Goal: Check status: Check status

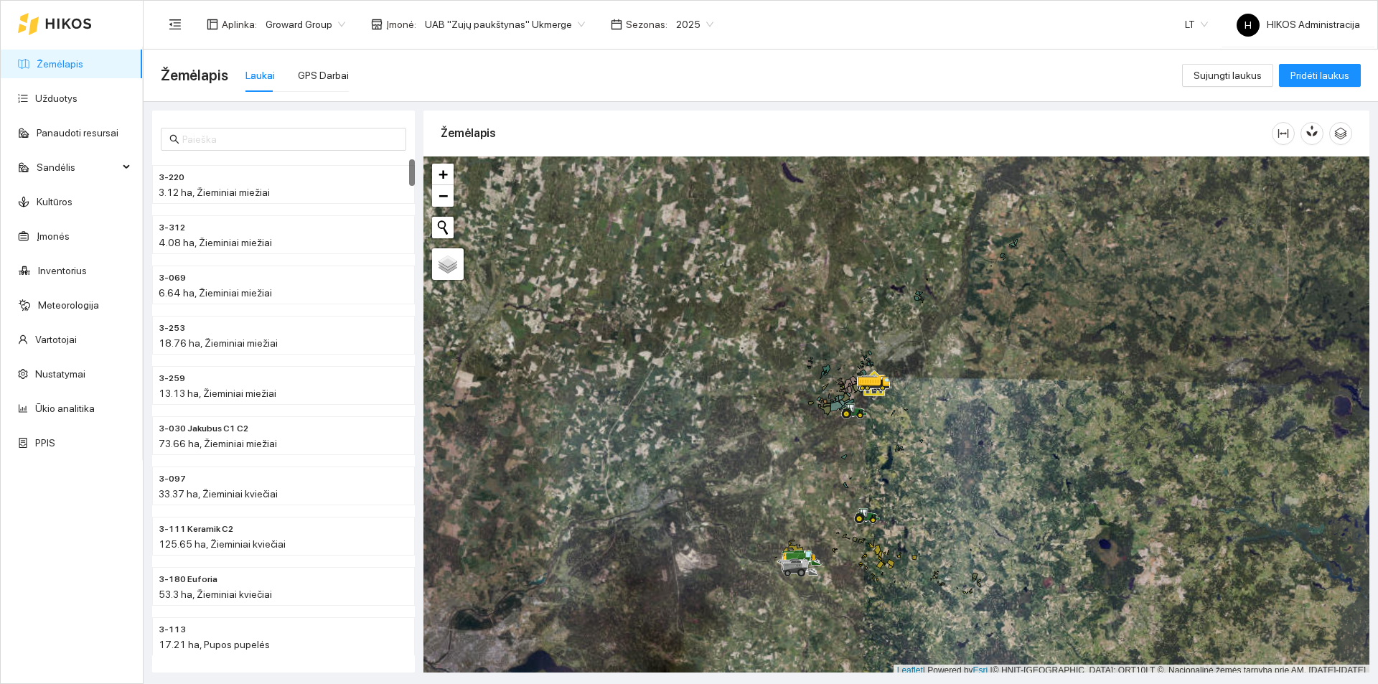
click at [467, 11] on div "Aplinka : Groward Group Įmonė : UAB "Zujų paukštynas" Ukmerge Sezonas : 2025" at bounding box center [441, 24] width 561 height 29
click at [468, 29] on span "UAB "Zujų paukštynas" Ukmerge" at bounding box center [505, 25] width 160 height 22
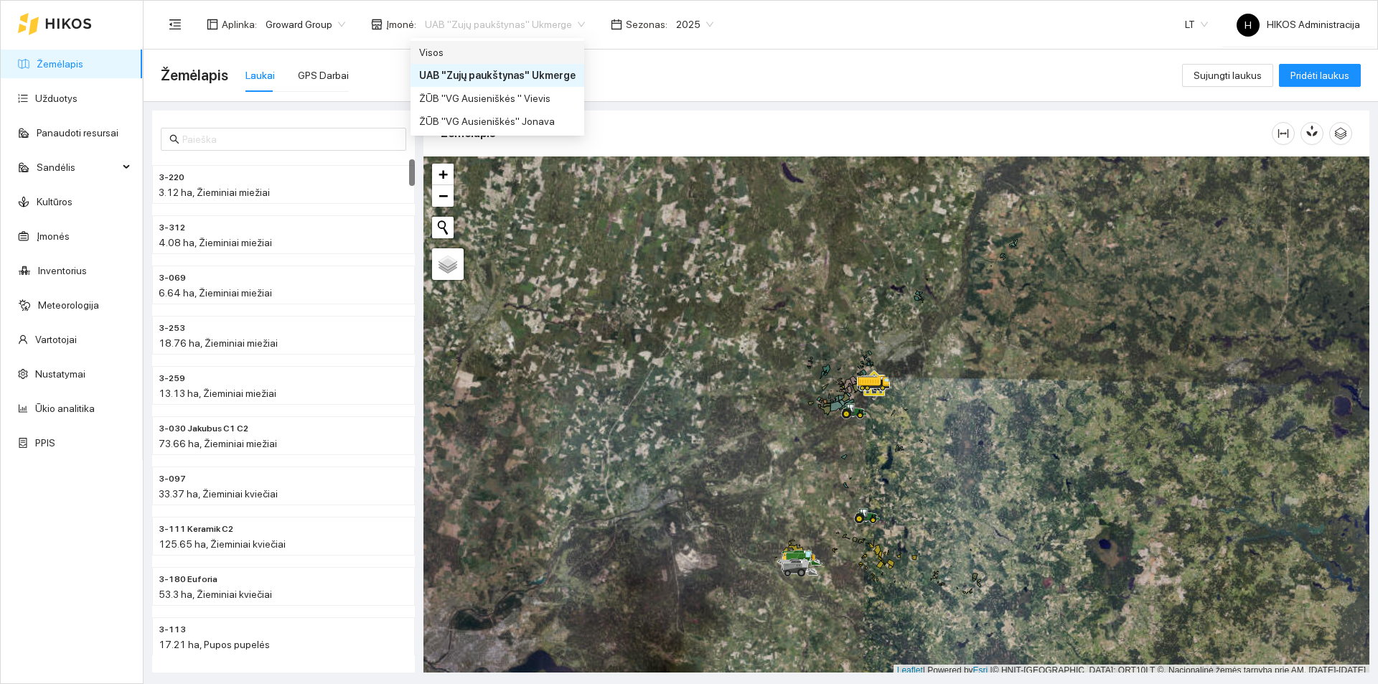
click at [482, 52] on div "Visos" at bounding box center [497, 53] width 157 height 16
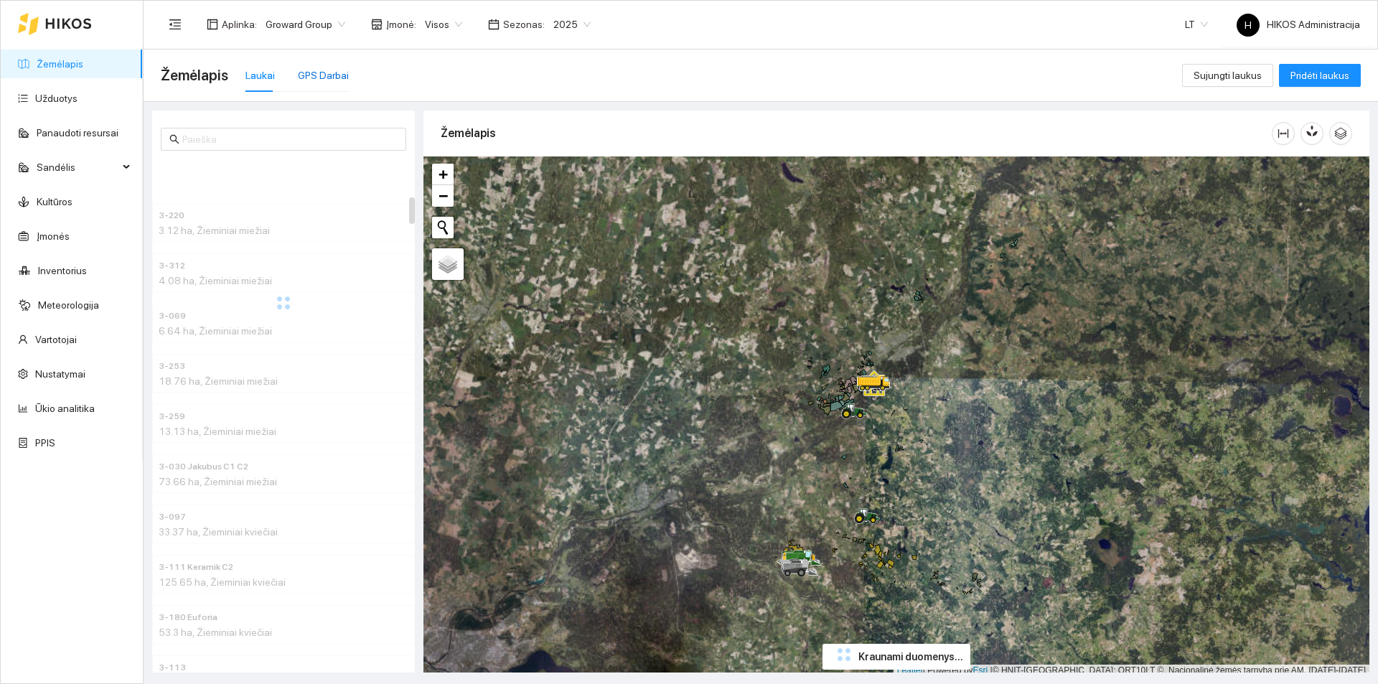
click at [327, 80] on div "GPS Darbai" at bounding box center [323, 75] width 51 height 16
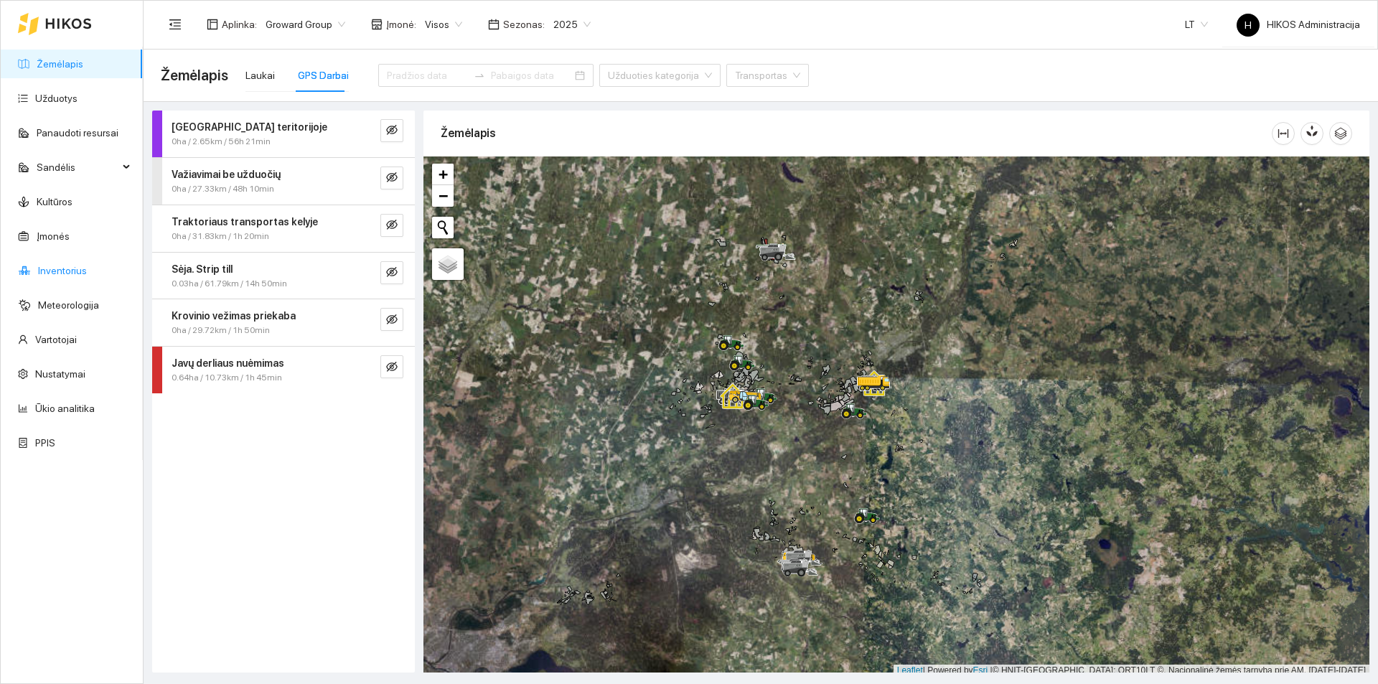
click at [85, 265] on link "Inventorius" at bounding box center [62, 270] width 49 height 11
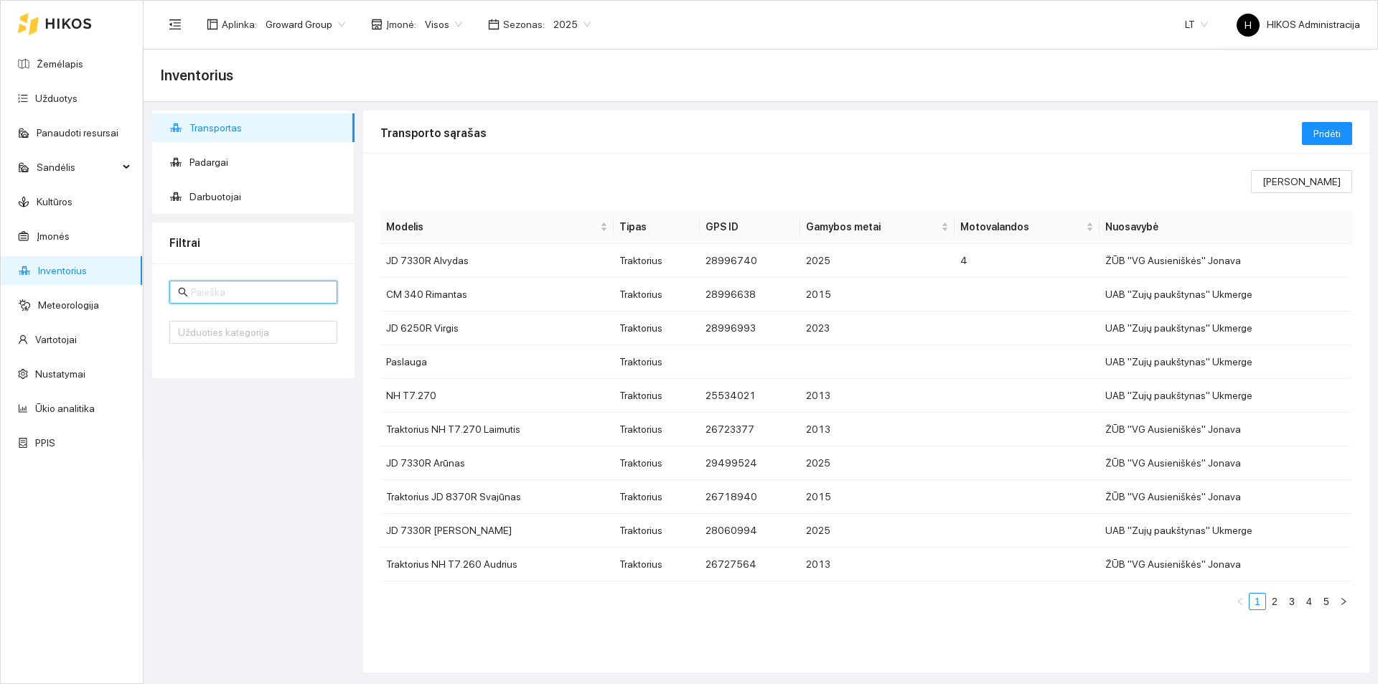
click at [266, 296] on input "text" at bounding box center [260, 292] width 138 height 16
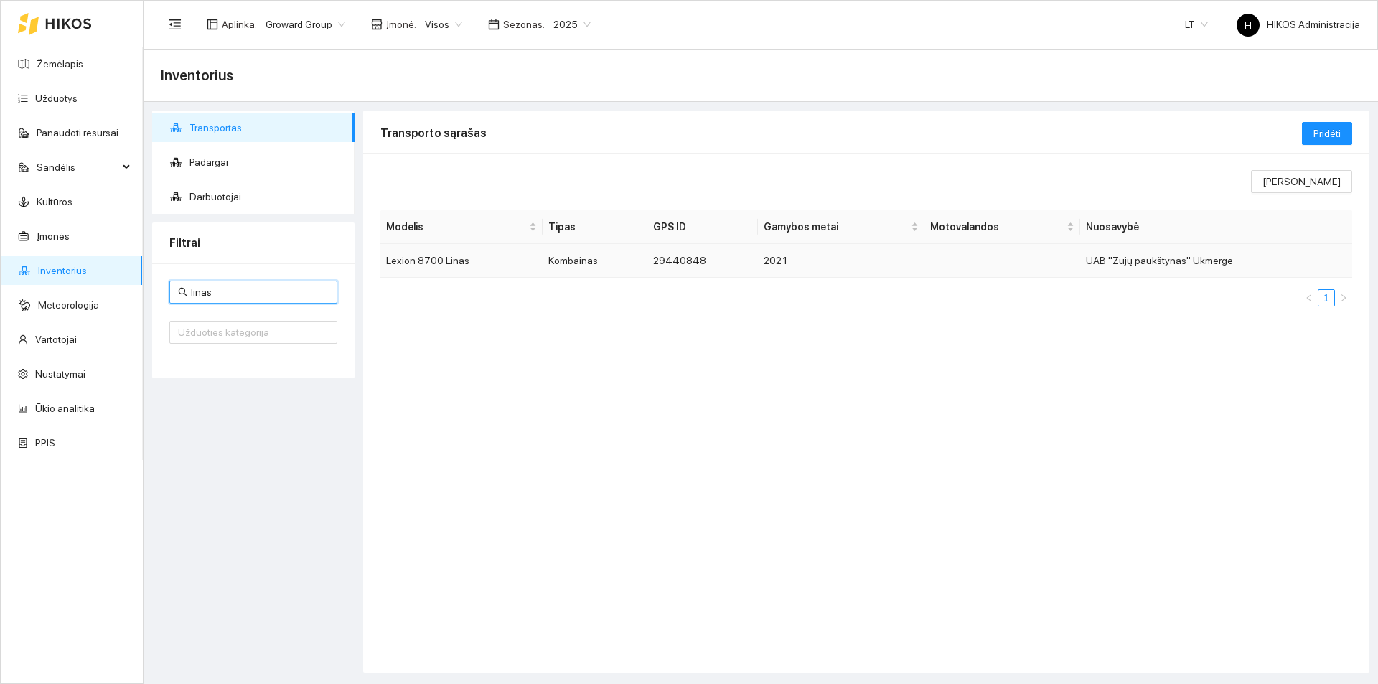
type input "linas"
click at [449, 258] on td "Lexion 8700 Linas" at bounding box center [462, 261] width 162 height 34
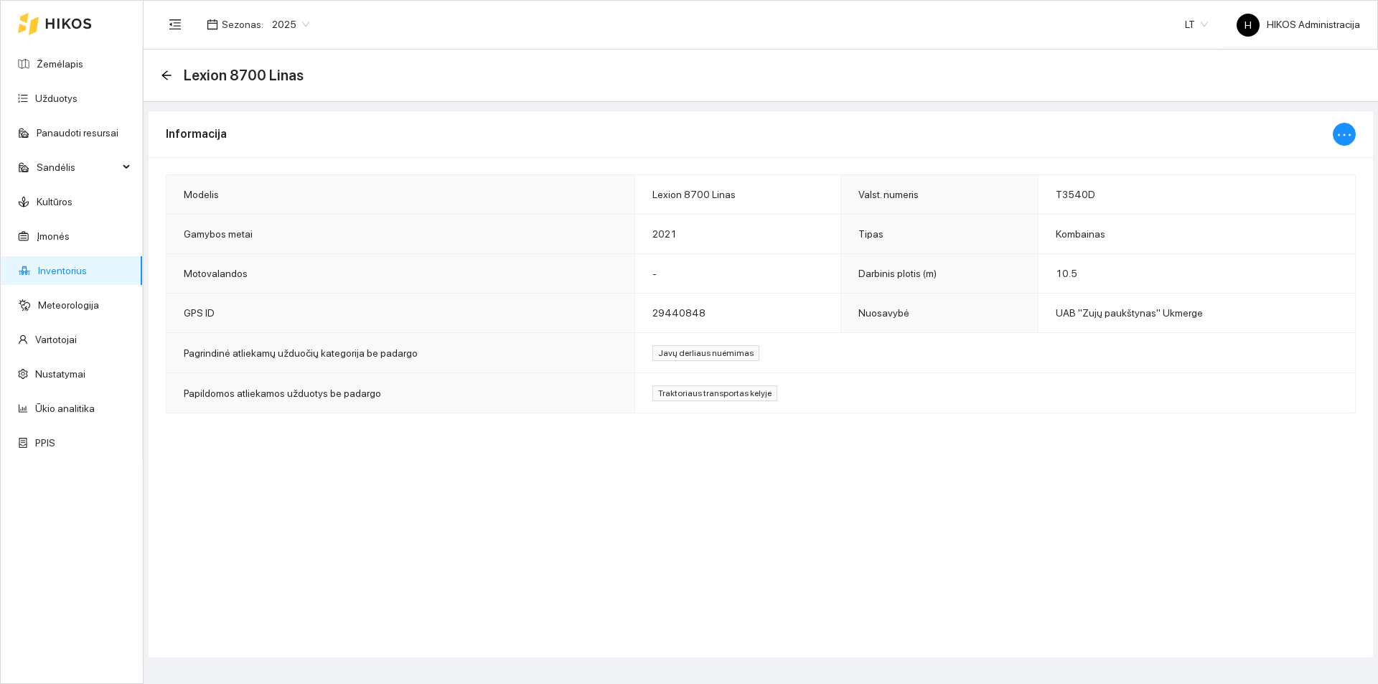
click at [1203, 485] on div "Informacija Modelis Lexion 8700 Linas Valst. numeris T3540D Gamybos metai 2021 …" at bounding box center [761, 385] width 1226 height 548
click at [1335, 125] on div at bounding box center [1344, 134] width 23 height 46
click at [1340, 131] on icon "ellipsis" at bounding box center [1344, 134] width 17 height 17
click at [1310, 159] on span "Keisti informaciją" at bounding box center [1314, 163] width 74 height 16
type input "Lexion 8700 Linas"
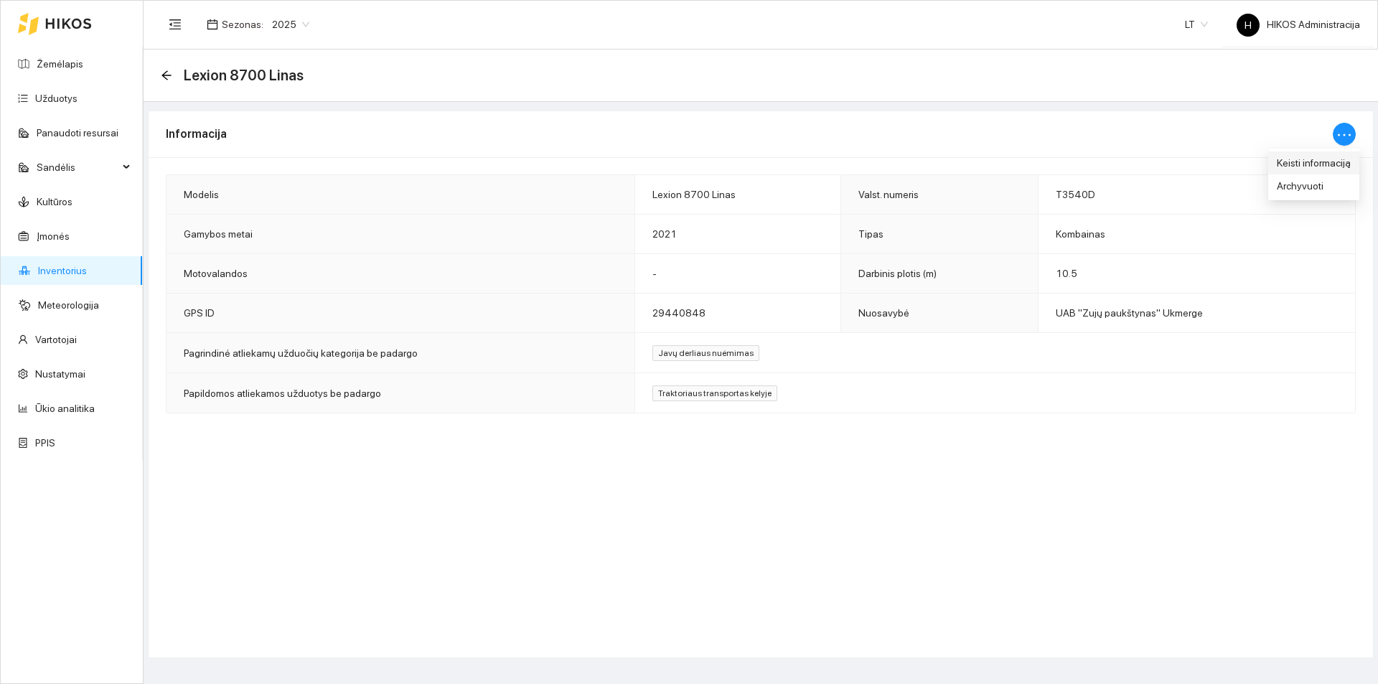
type input "T3540D"
type input "10.5"
type input "2021"
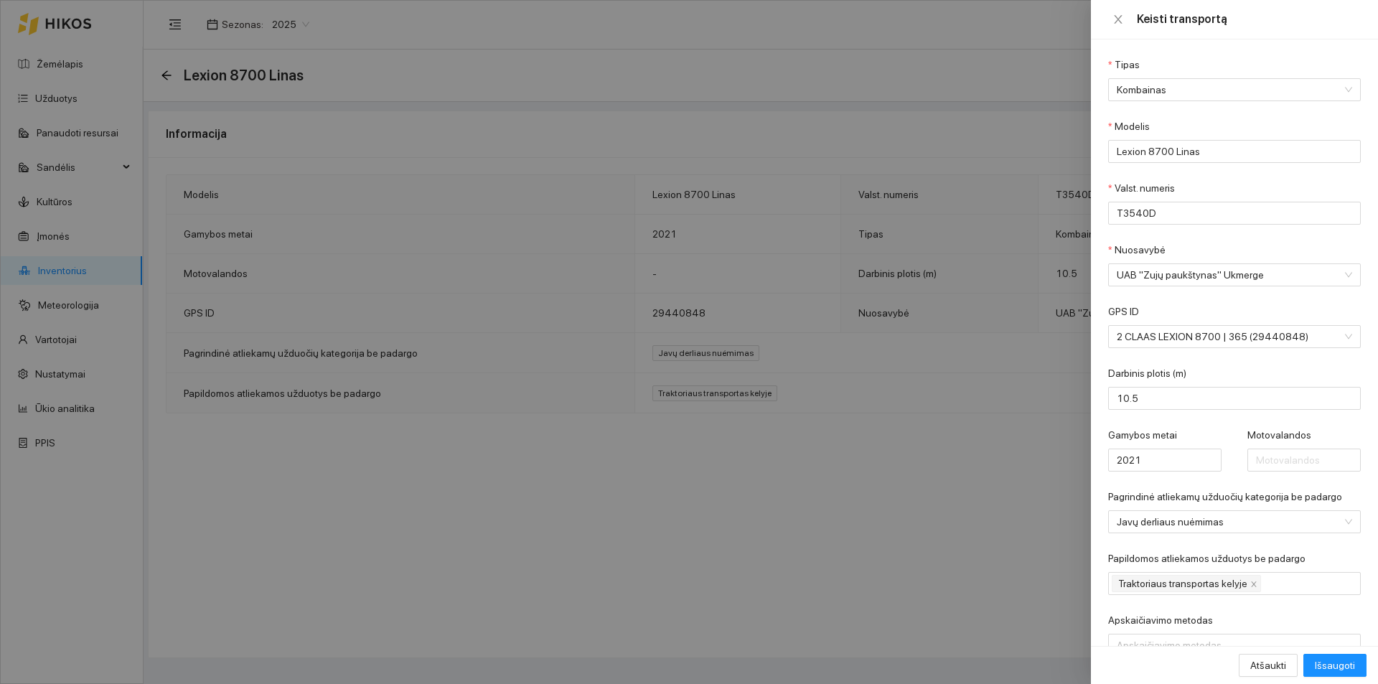
click at [254, 89] on div at bounding box center [689, 342] width 1378 height 684
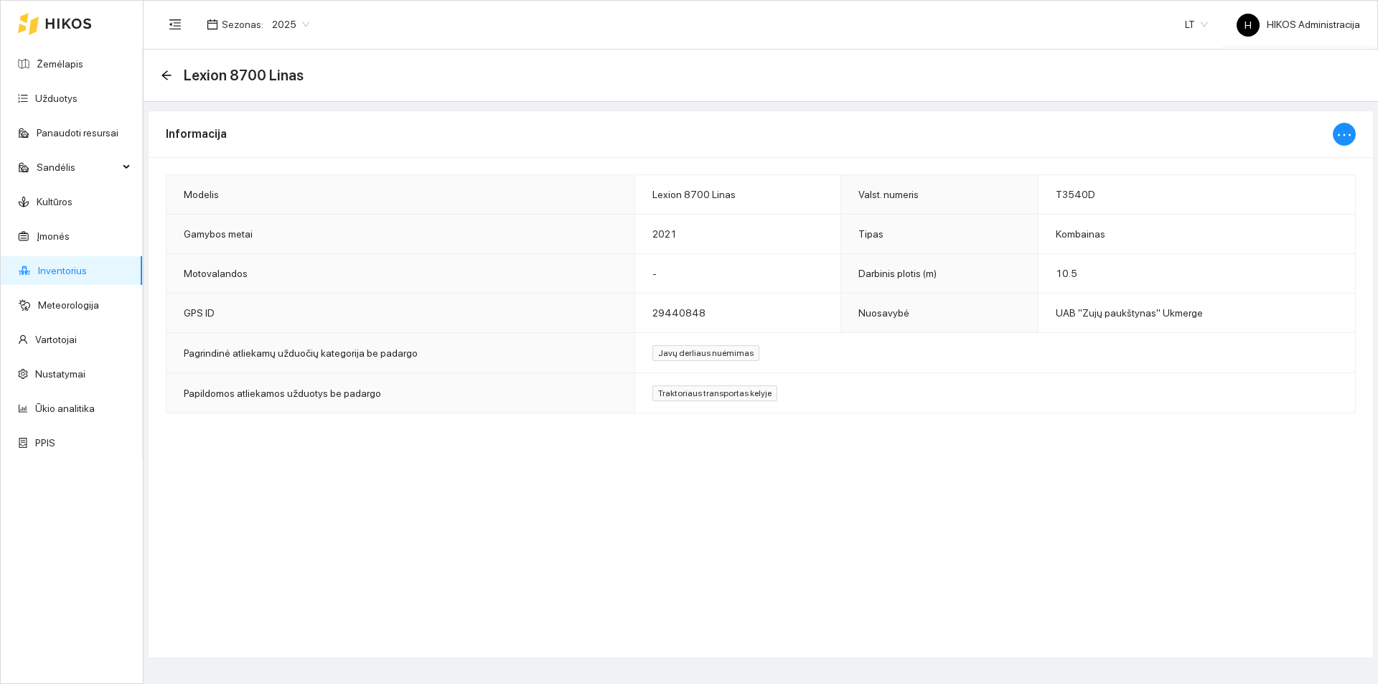
click at [159, 71] on div "Lexion 8700 Linas" at bounding box center [761, 76] width 1235 height 52
click at [163, 75] on icon "arrow-left" at bounding box center [166, 74] width 9 height 9
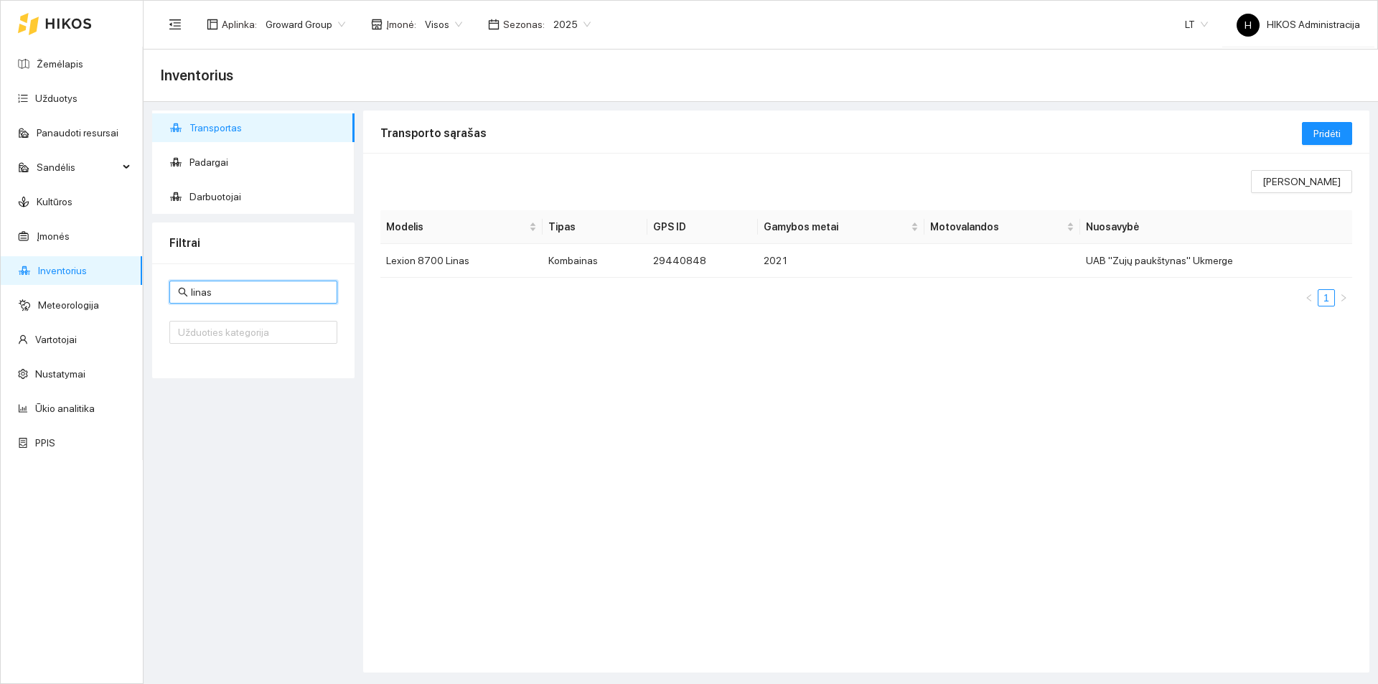
drag, startPoint x: 253, startPoint y: 293, endPoint x: 65, endPoint y: 278, distance: 189.4
click at [62, 278] on section "Žemėlapis Užduotys Panaudoti resursai Sandėlis Kultūros Įmonės Inventorius Mete…" at bounding box center [689, 342] width 1378 height 684
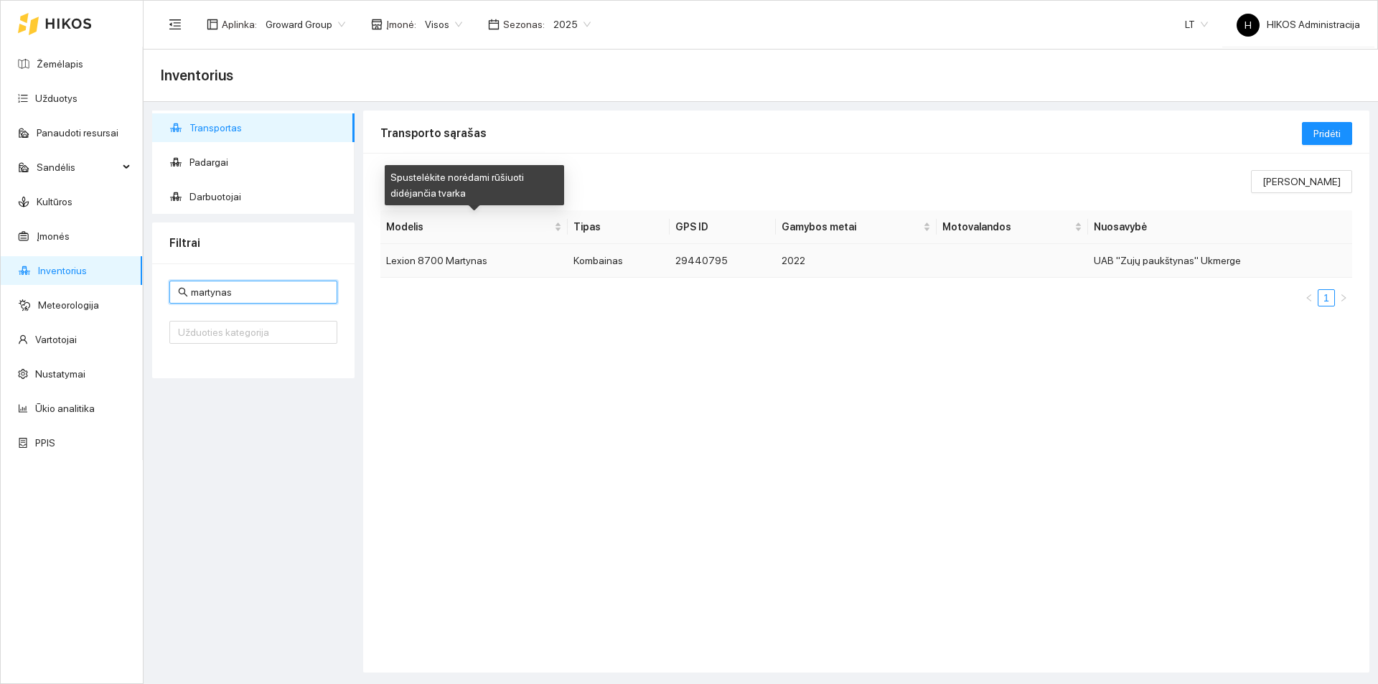
type input "martynas"
click at [521, 261] on td "Lexion 8700 Martynas" at bounding box center [474, 261] width 187 height 34
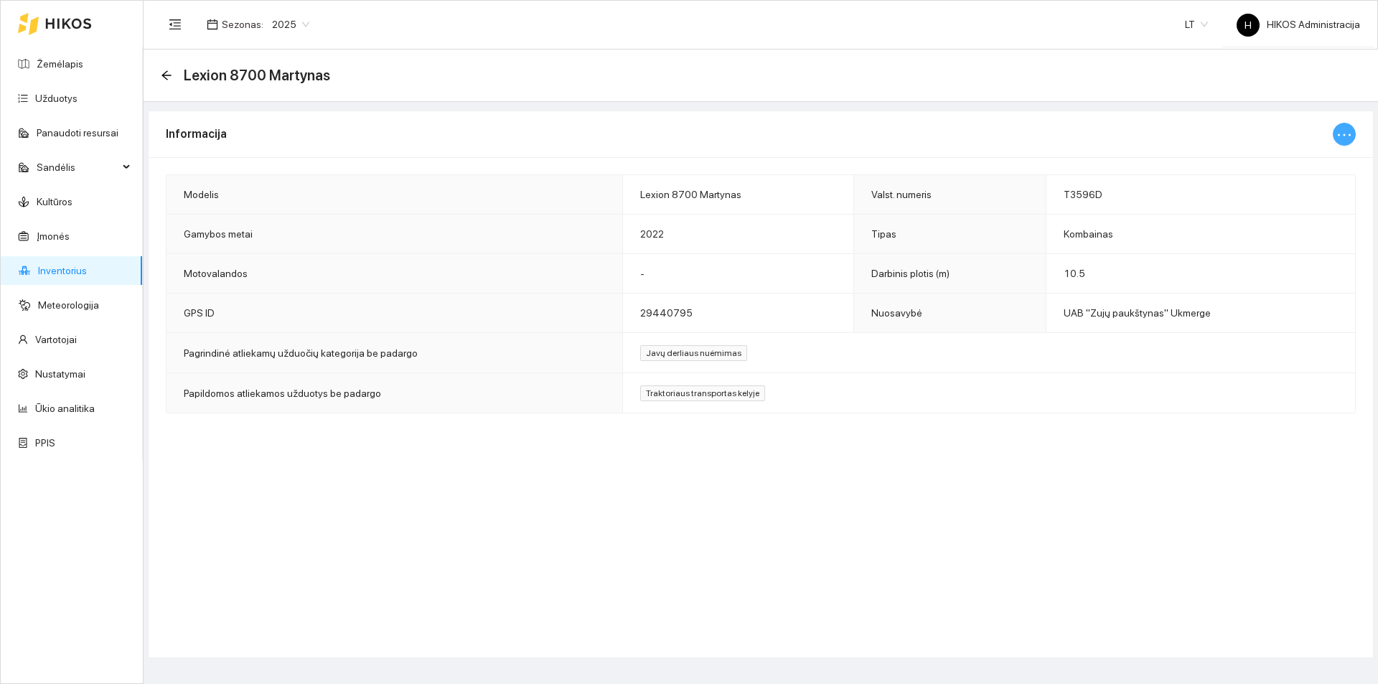
click at [1341, 129] on icon "ellipsis" at bounding box center [1344, 134] width 17 height 17
click at [1287, 158] on span "Keisti informaciją" at bounding box center [1314, 163] width 74 height 16
type input "Lexion 8700 Martynas"
type input "T3596D"
type input "10.5"
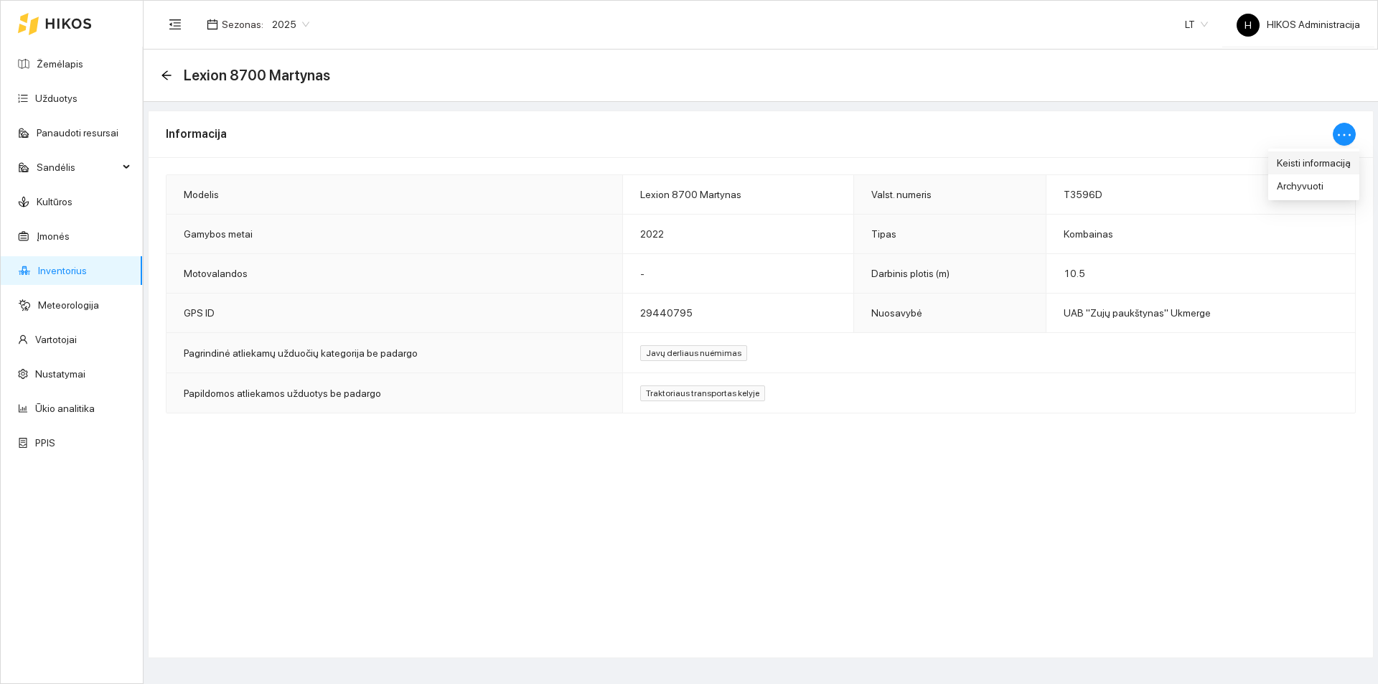
type input "2022"
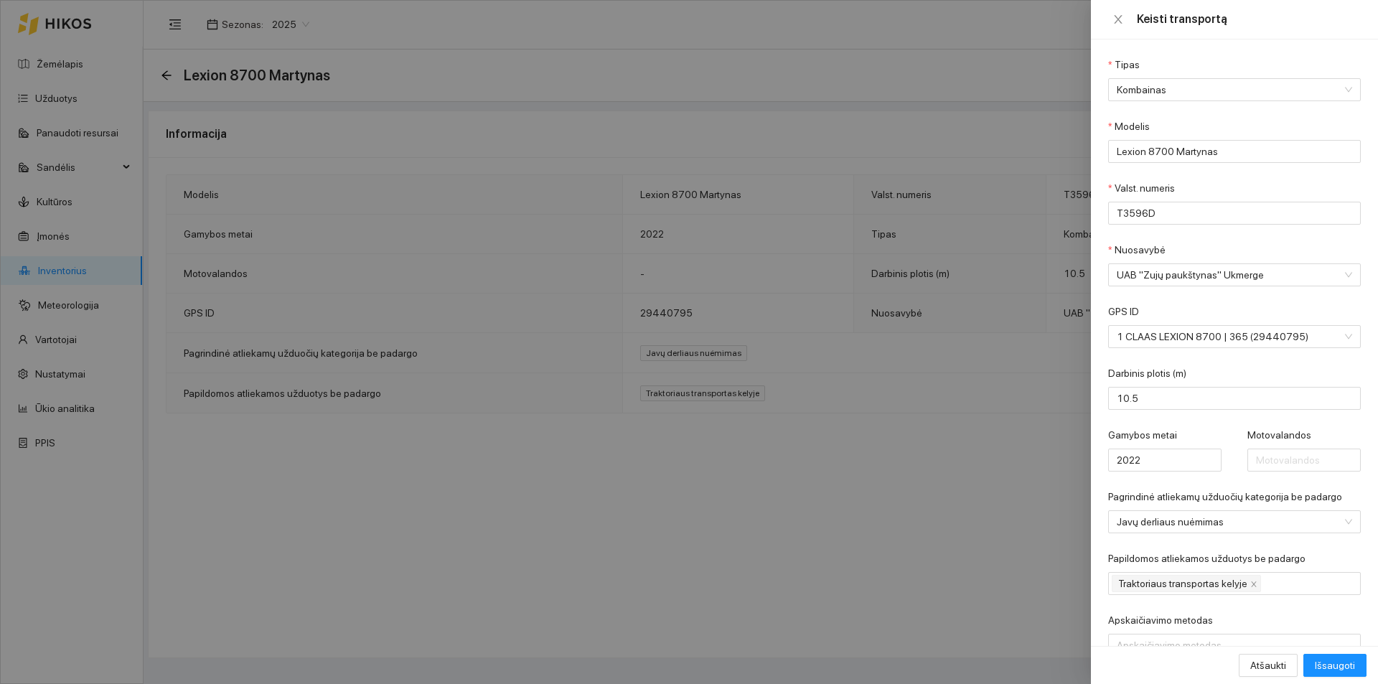
click at [324, 52] on div at bounding box center [689, 342] width 1378 height 684
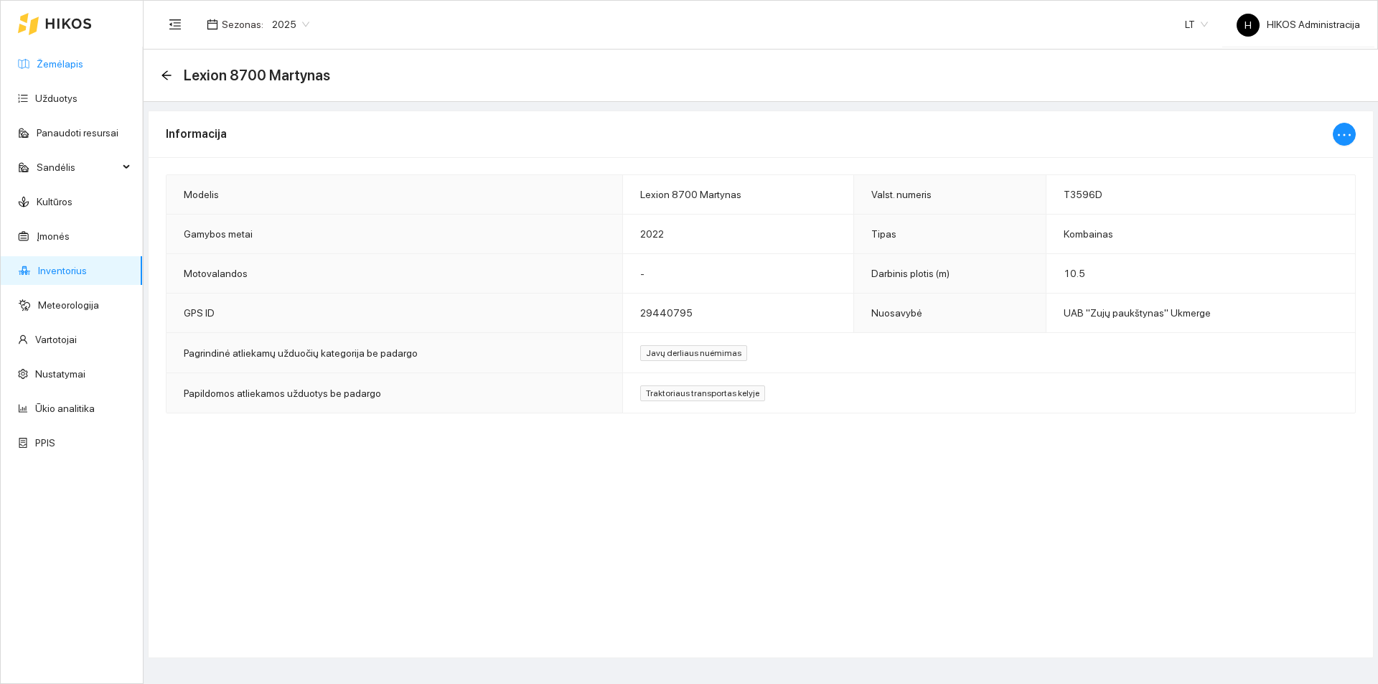
click at [70, 58] on link "Žemėlapis" at bounding box center [60, 63] width 47 height 11
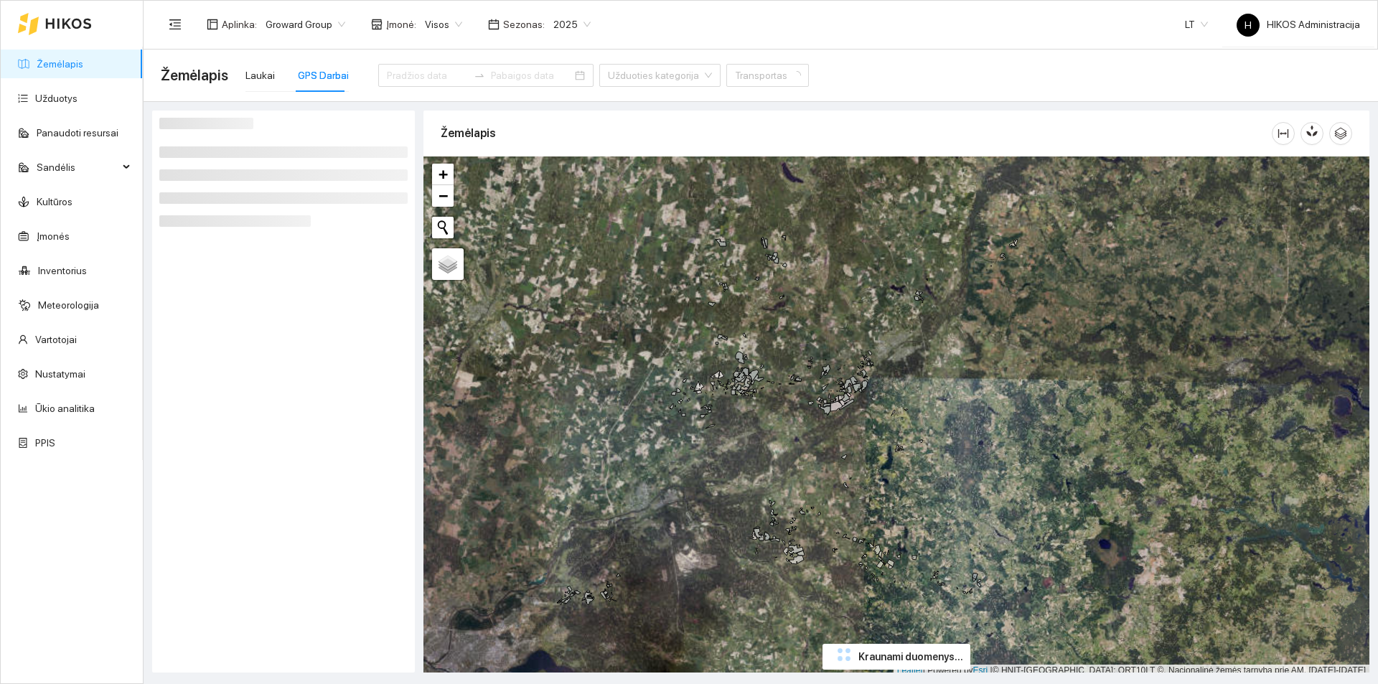
click at [325, 27] on span "Groward Group" at bounding box center [306, 25] width 80 height 22
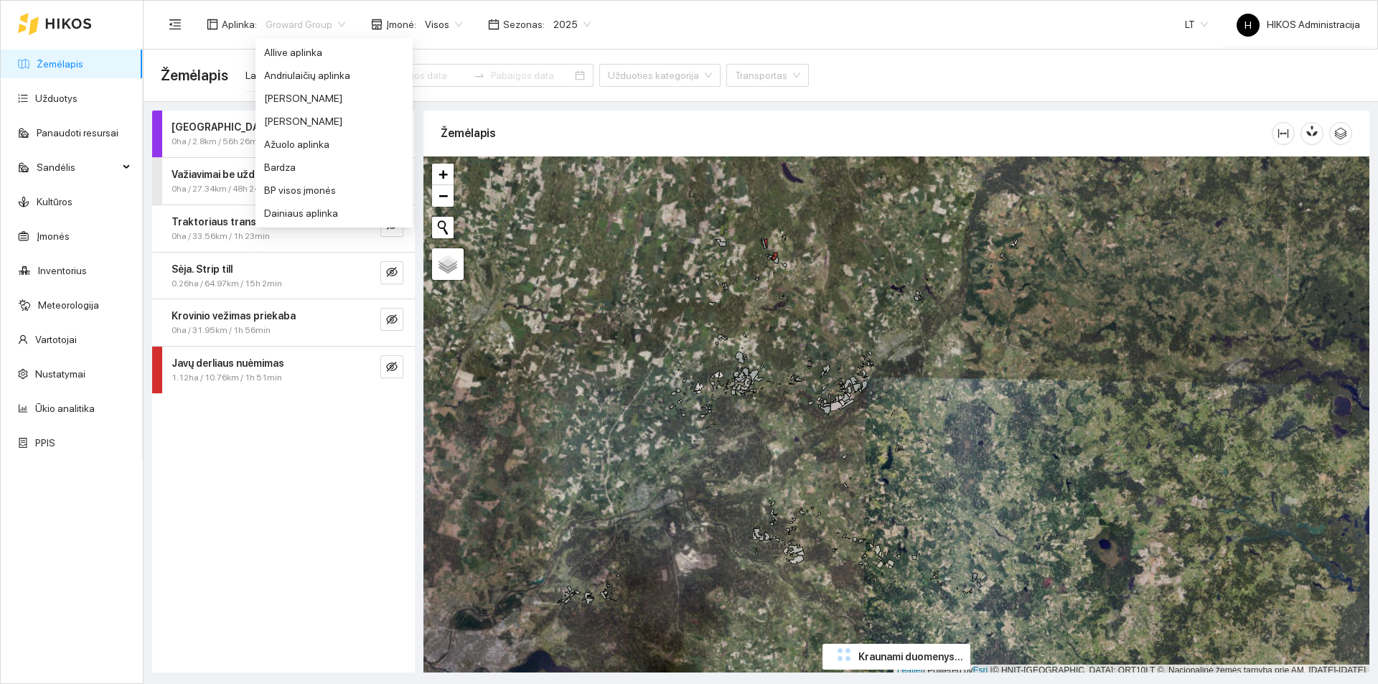
scroll to position [184, 0]
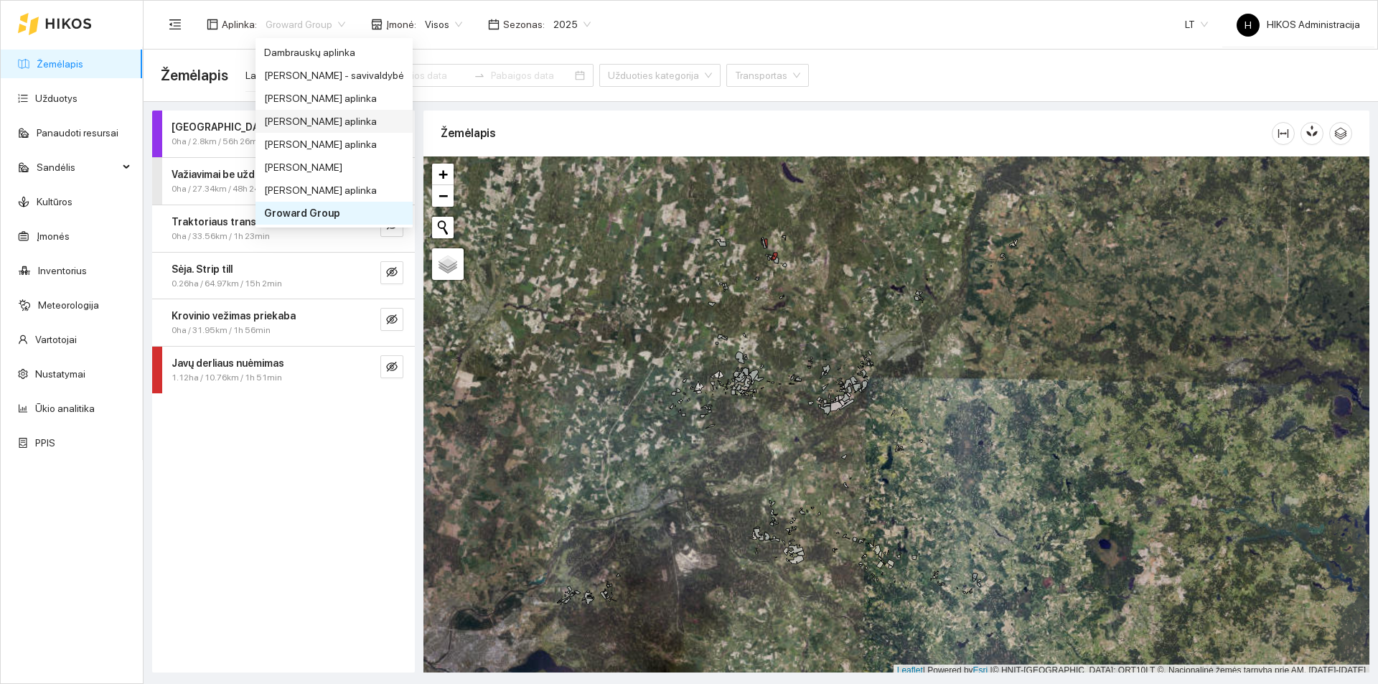
click at [363, 117] on div "Donato Klimkevičiaus aplinka" at bounding box center [334, 121] width 140 height 16
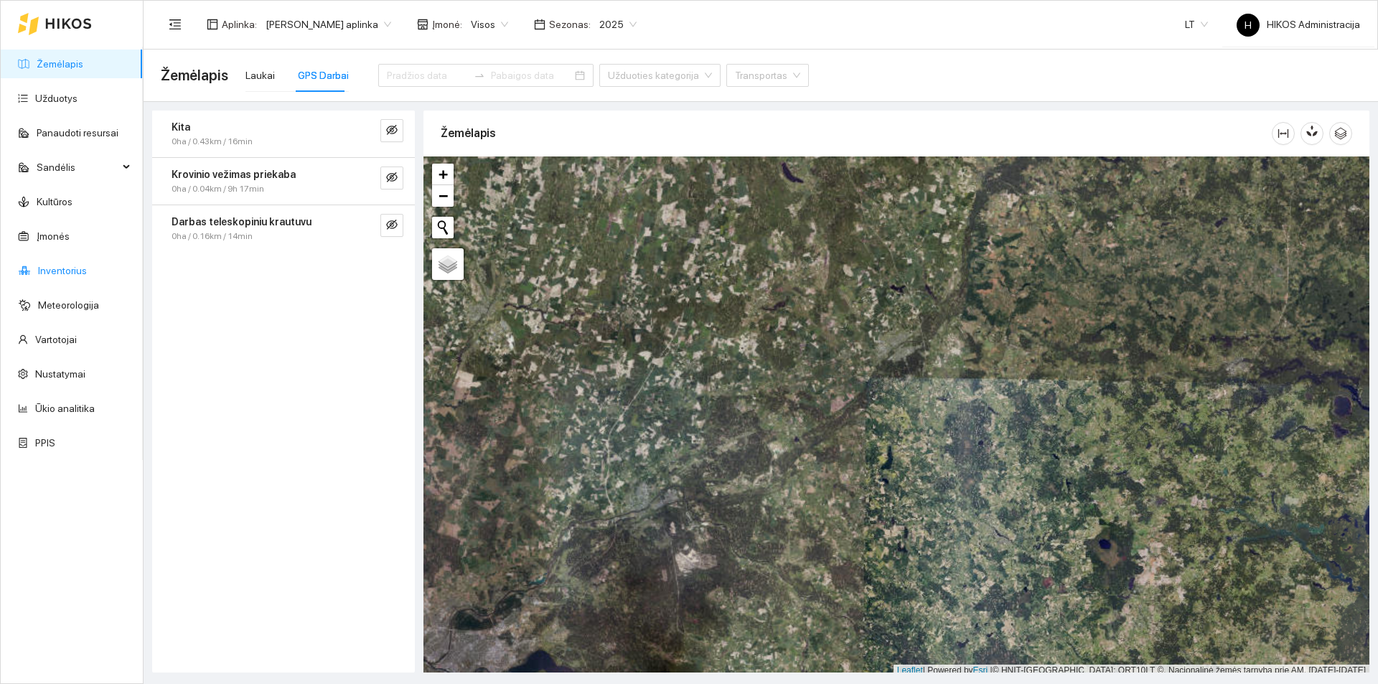
click at [83, 265] on link "Inventorius" at bounding box center [62, 270] width 49 height 11
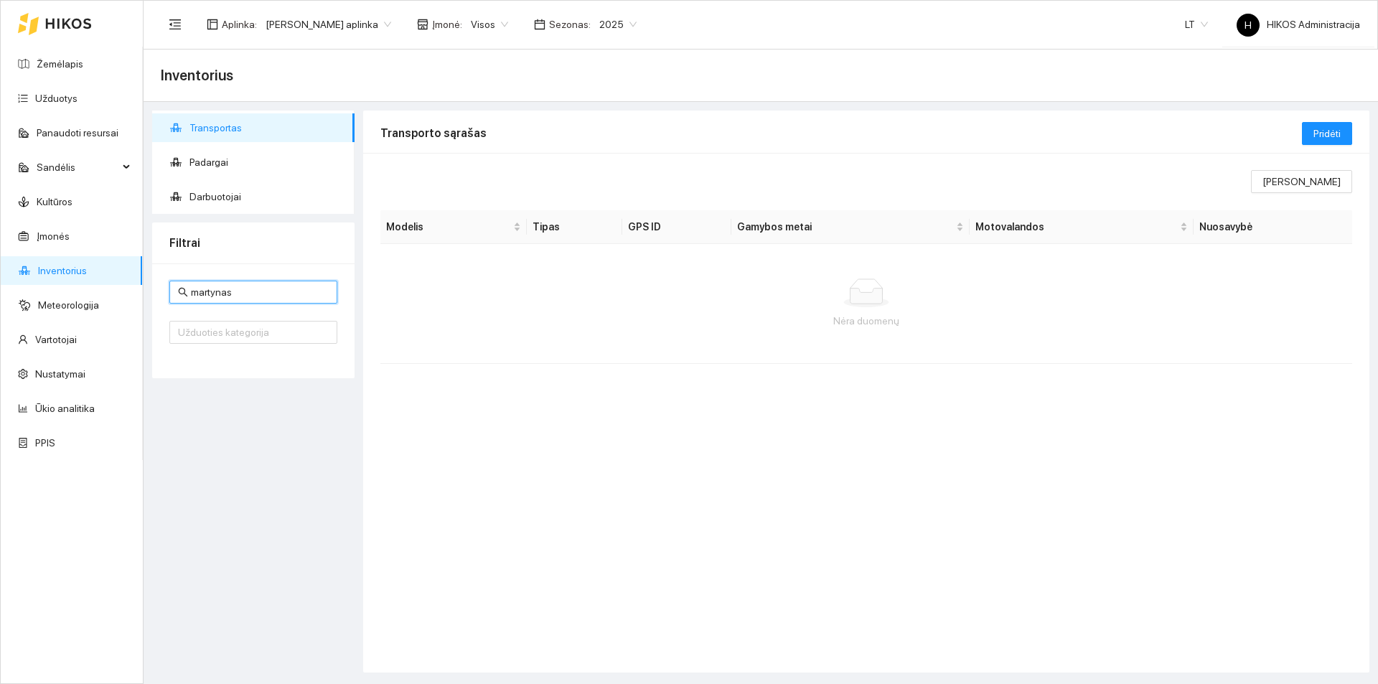
drag, startPoint x: 313, startPoint y: 286, endPoint x: 167, endPoint y: 289, distance: 145.8
click at [167, 289] on div "martynas Užduoties kategorija" at bounding box center [253, 320] width 202 height 115
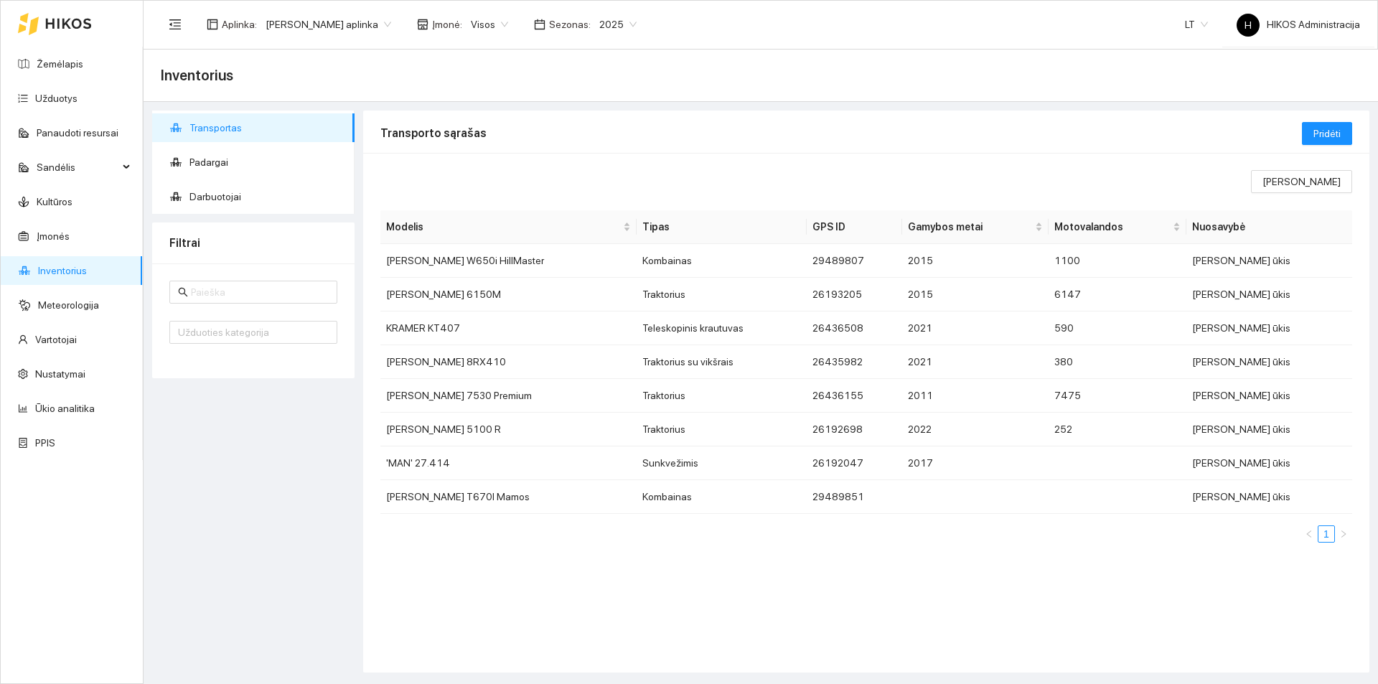
click at [274, 345] on div "Užduoties kategorija" at bounding box center [253, 320] width 202 height 115
click at [274, 339] on div at bounding box center [246, 332] width 146 height 17
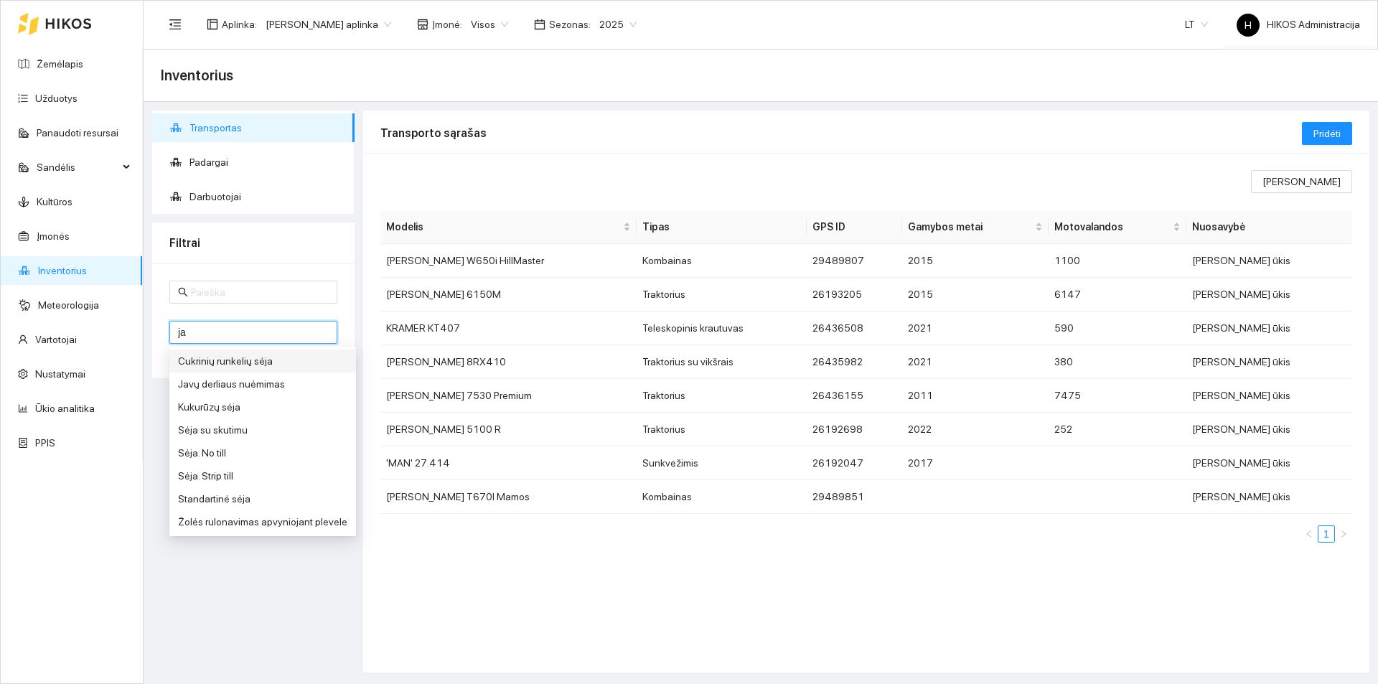
type input "jav"
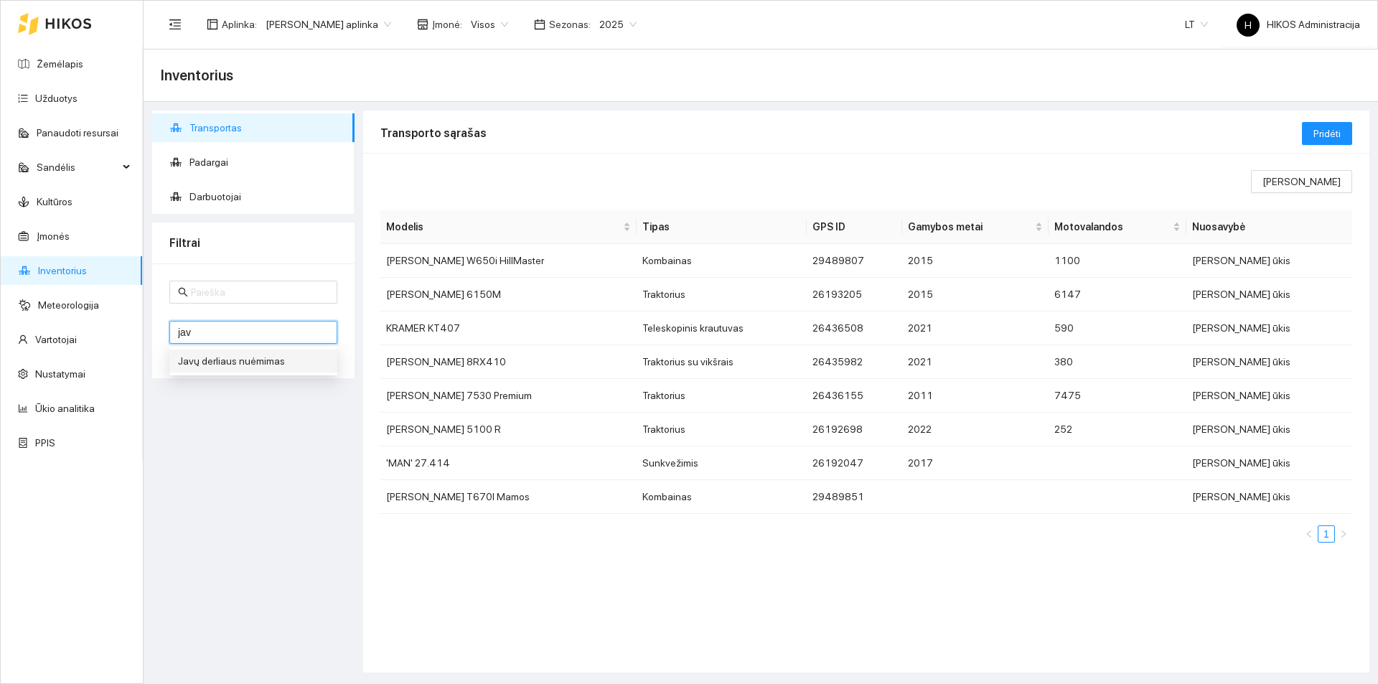
click at [259, 358] on div "Javų derliaus nuėmimas" at bounding box center [253, 361] width 151 height 16
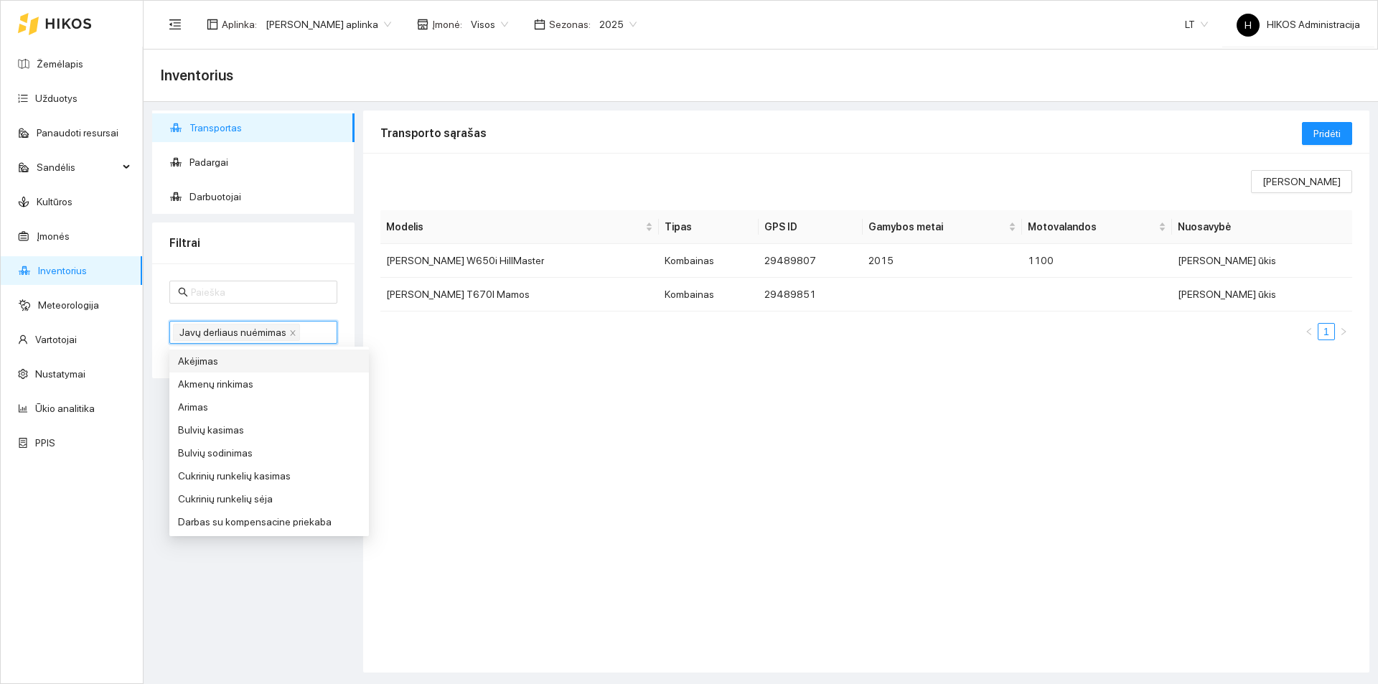
click at [481, 356] on div "Rodomi stulpeliai Modelis Tipas GPS ID Gamybos metai Motovalandos Nuosavybė Joh…" at bounding box center [866, 413] width 1007 height 520
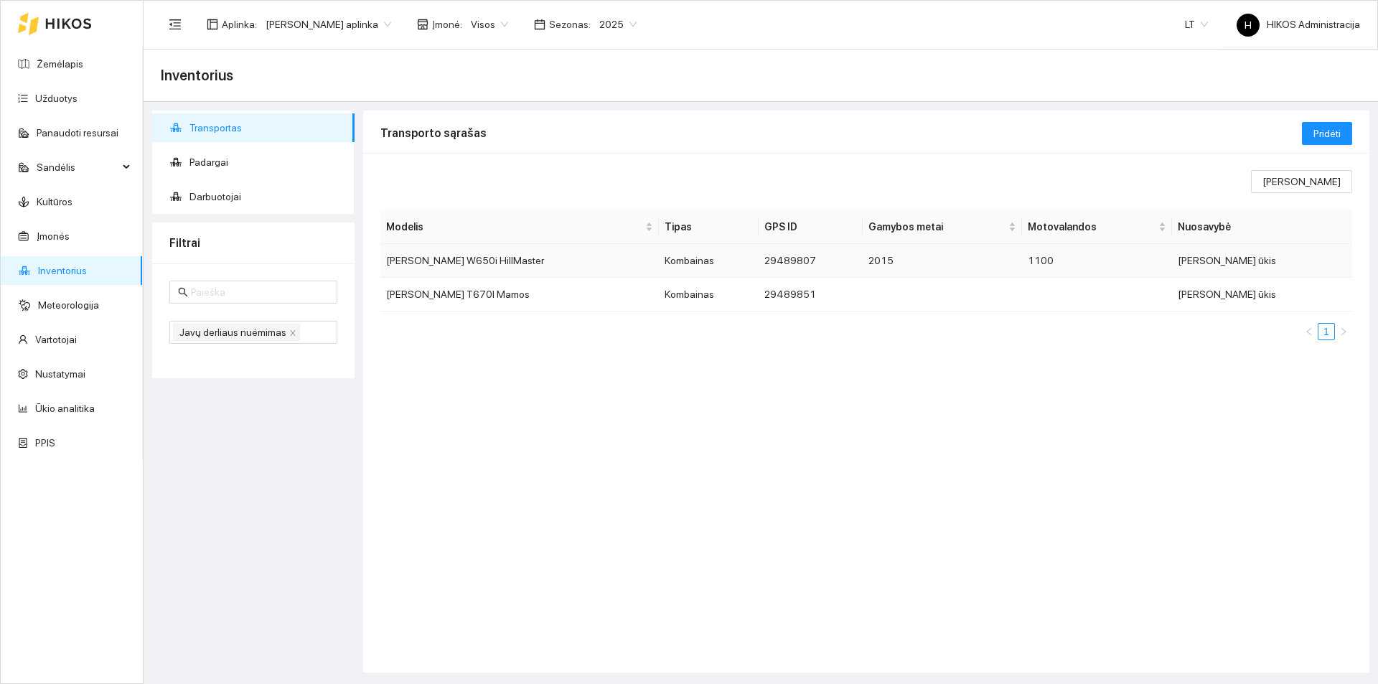
click at [480, 263] on td "John Deere W650i HillMaster" at bounding box center [520, 261] width 279 height 34
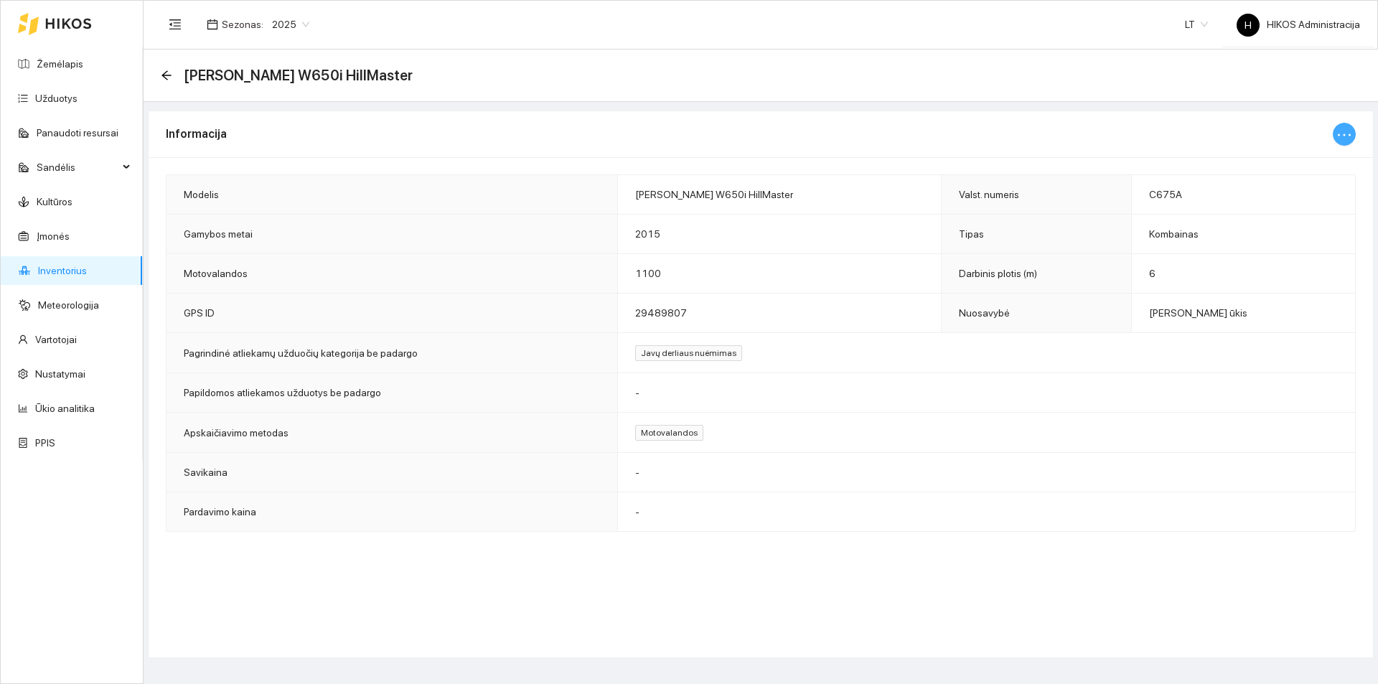
click at [1343, 131] on icon "ellipsis" at bounding box center [1344, 134] width 17 height 17
click at [169, 73] on icon "arrow-left" at bounding box center [166, 75] width 11 height 11
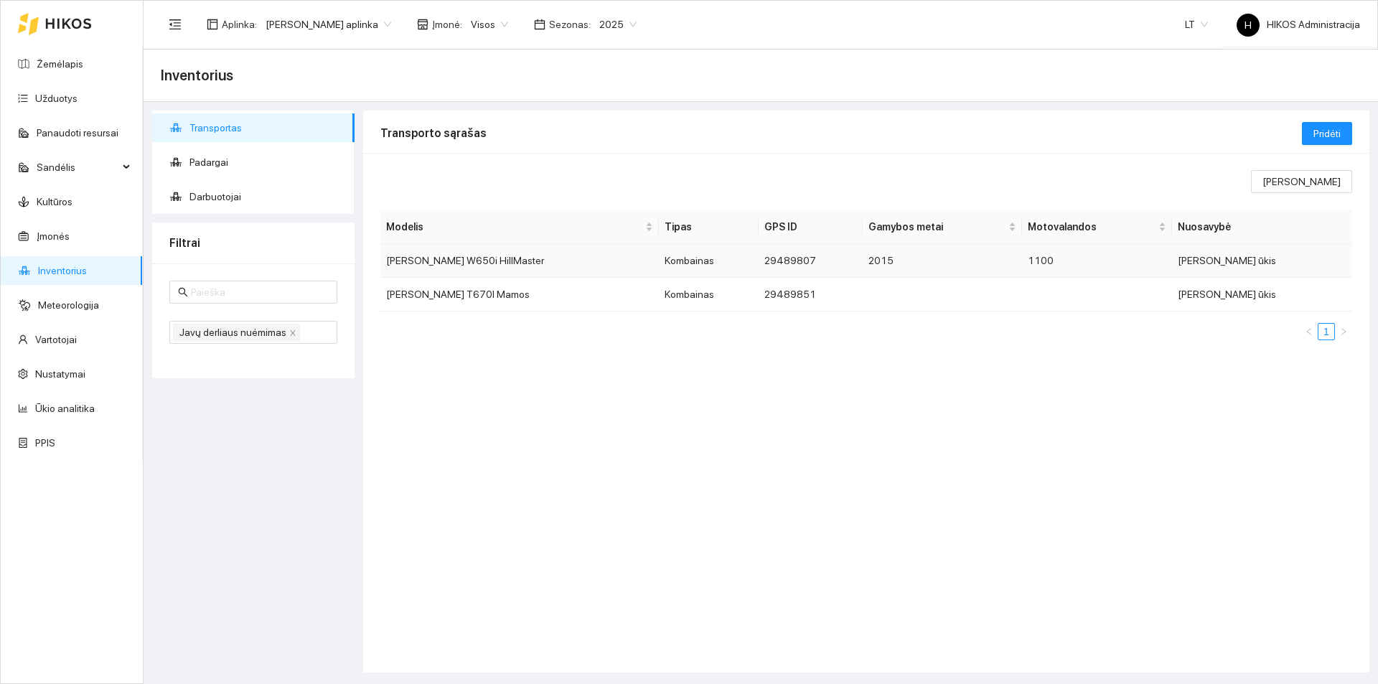
click at [1229, 250] on td "Donato Klimkevičiaus ūkis" at bounding box center [1262, 261] width 180 height 34
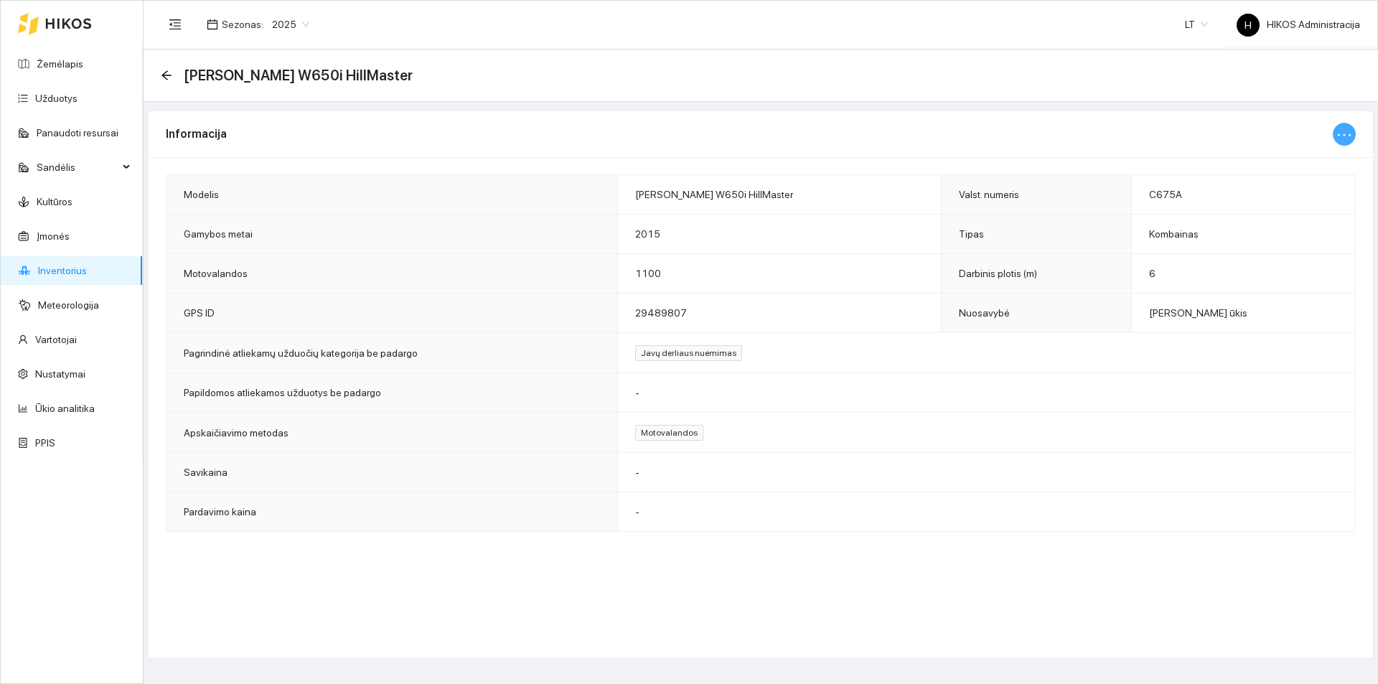
click at [1338, 126] on button "button" at bounding box center [1344, 134] width 23 height 23
click at [1327, 156] on span "Keisti informaciją" at bounding box center [1314, 163] width 74 height 16
type input "John Deere W650i HillMaster"
type input "C675A"
type input "6"
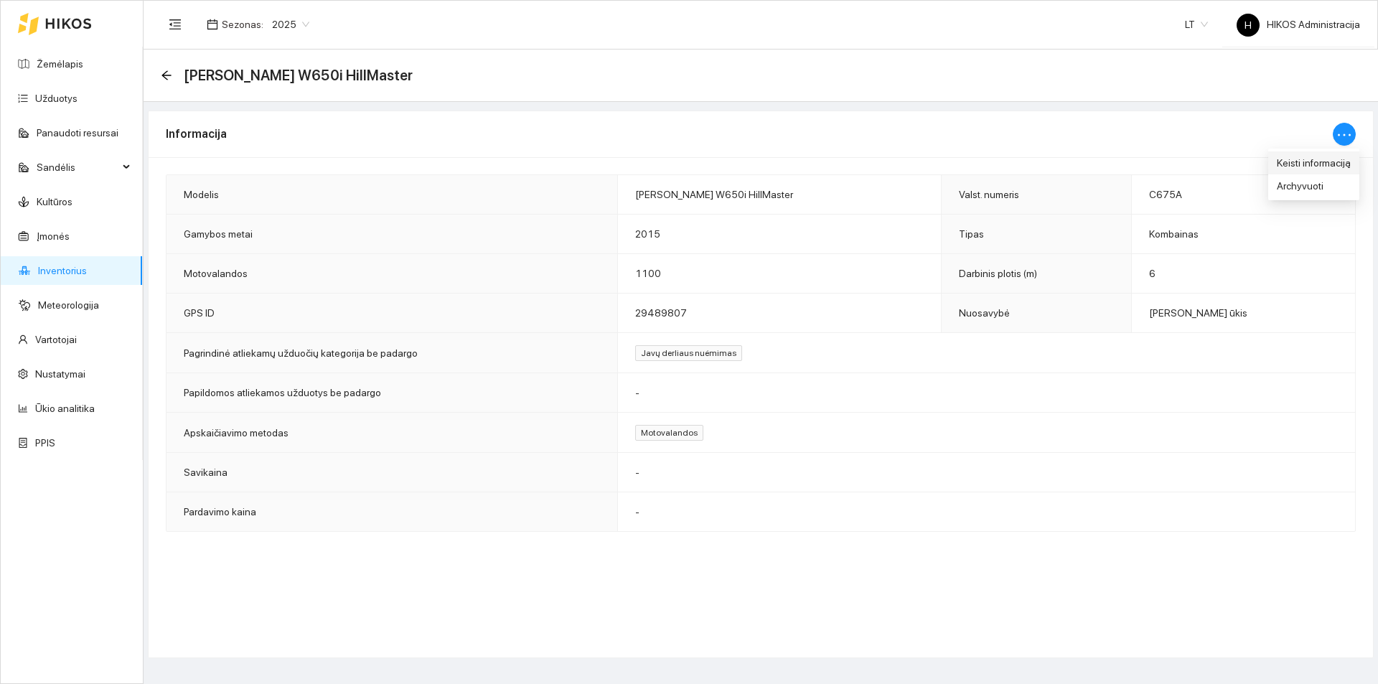
type input "2015"
type input "1100"
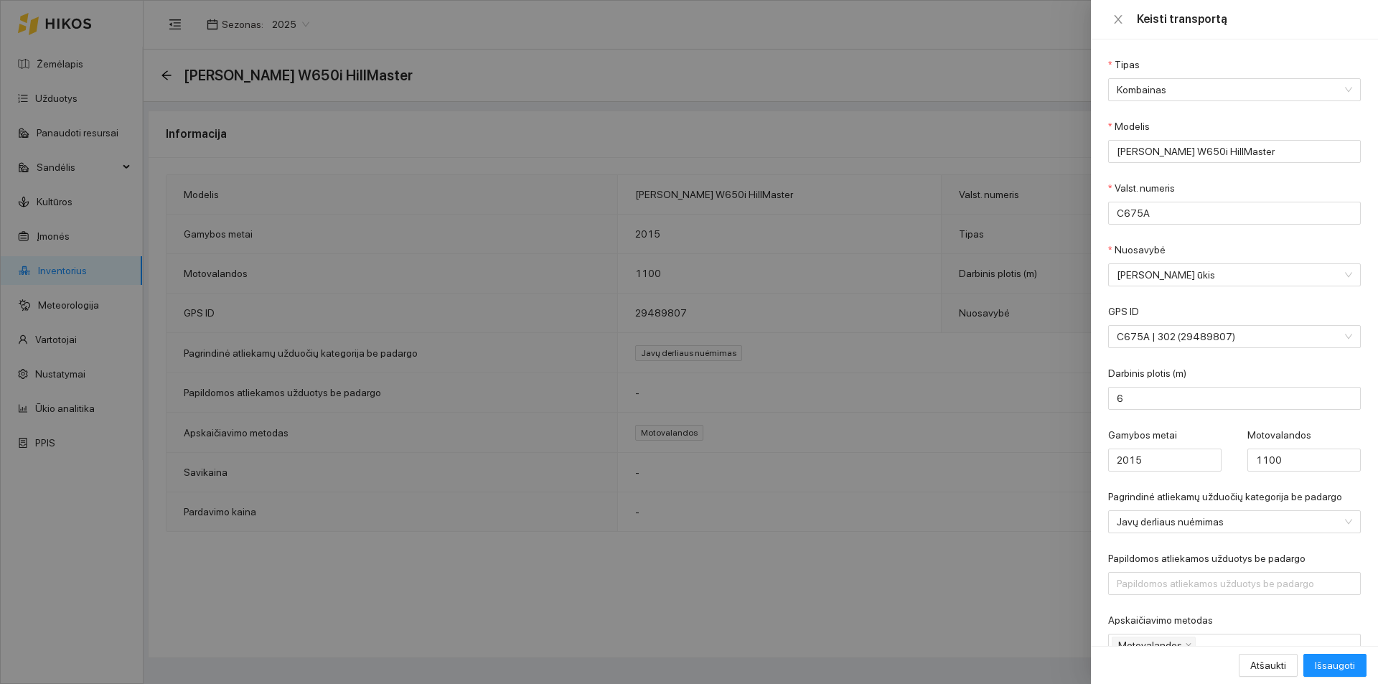
click at [444, 307] on div at bounding box center [689, 342] width 1378 height 684
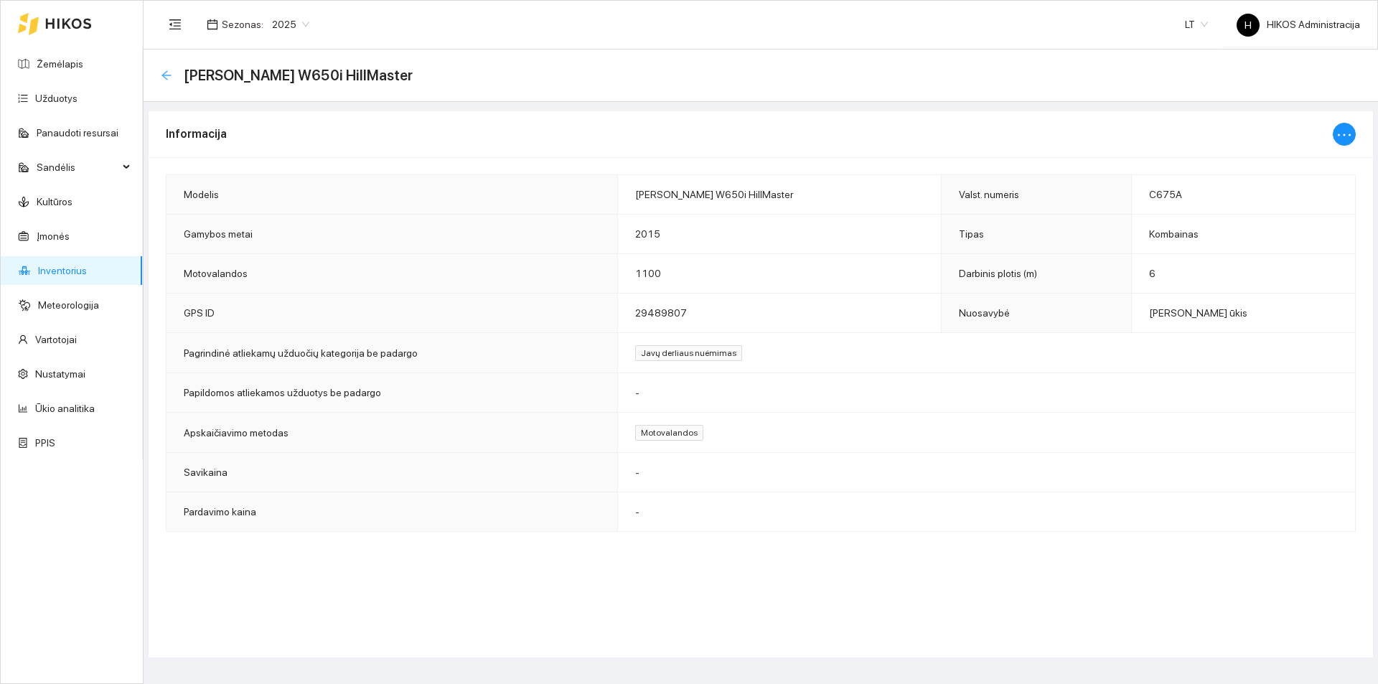
click at [169, 74] on icon "arrow-left" at bounding box center [166, 75] width 11 height 11
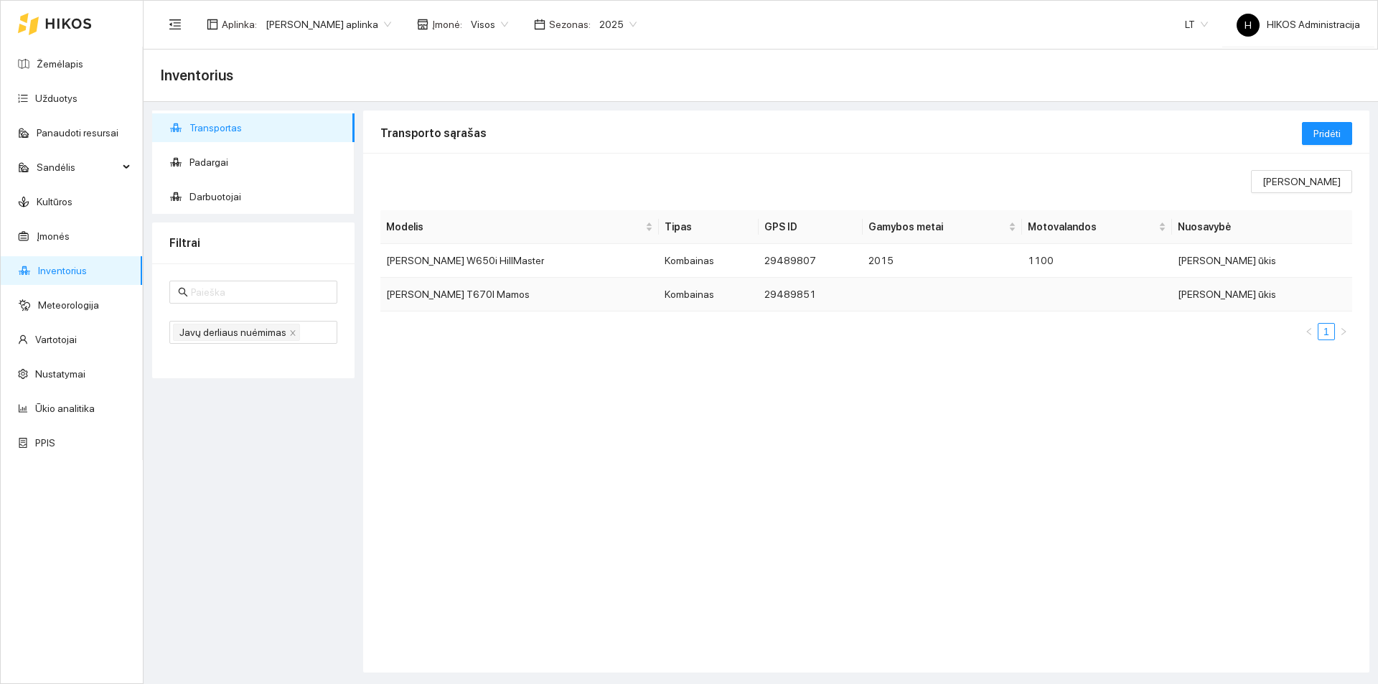
click at [659, 294] on td "Kombainas" at bounding box center [709, 295] width 101 height 34
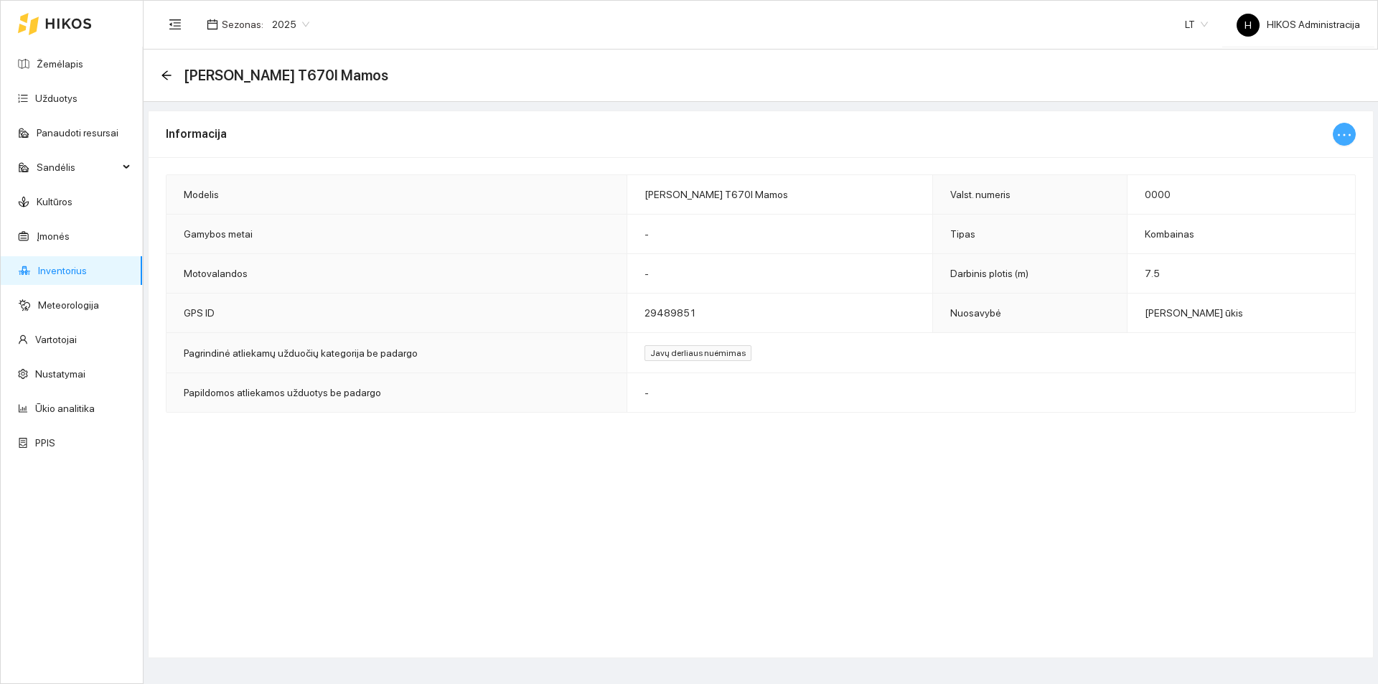
click at [1355, 129] on button "button" at bounding box center [1344, 134] width 23 height 23
click at [1334, 167] on span "Keisti informaciją" at bounding box center [1314, 163] width 74 height 16
type input "John Deere T670I Mamos"
type input "0000"
type input "7.5"
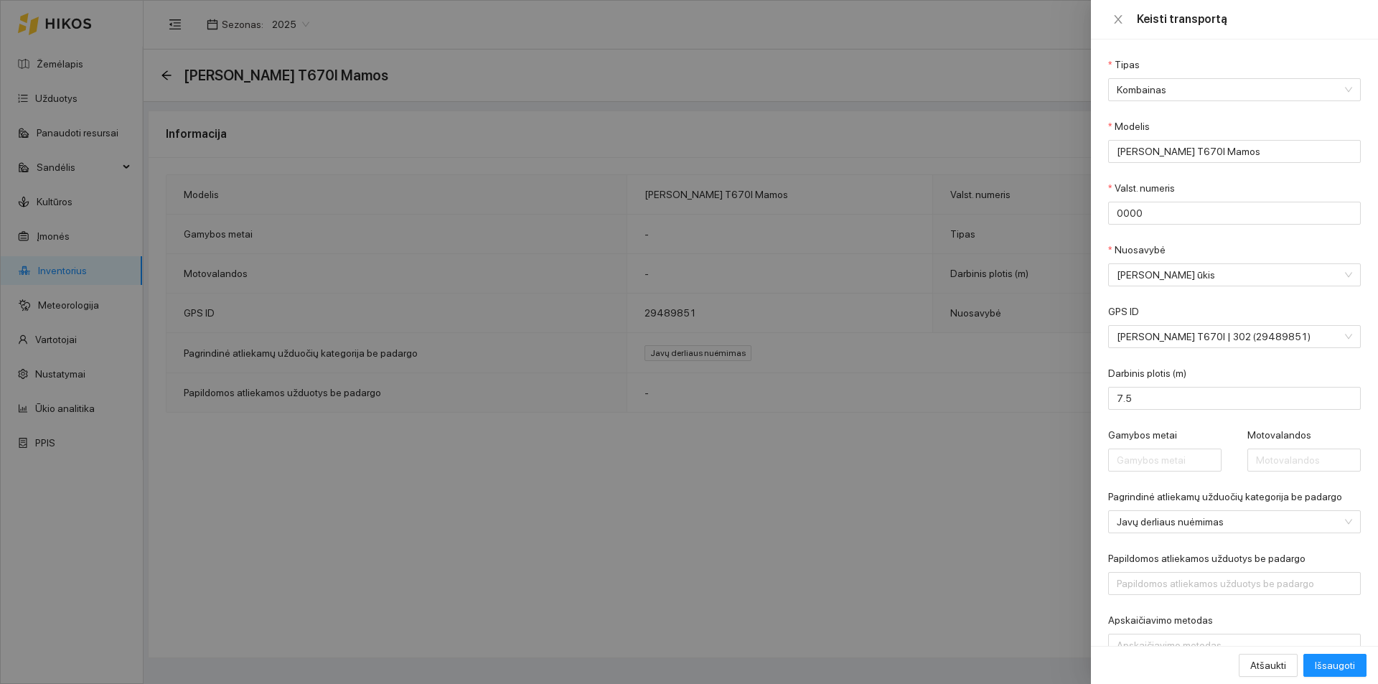
drag, startPoint x: 516, startPoint y: 207, endPoint x: 582, endPoint y: 4, distance: 213.4
click at [517, 207] on div at bounding box center [689, 342] width 1378 height 684
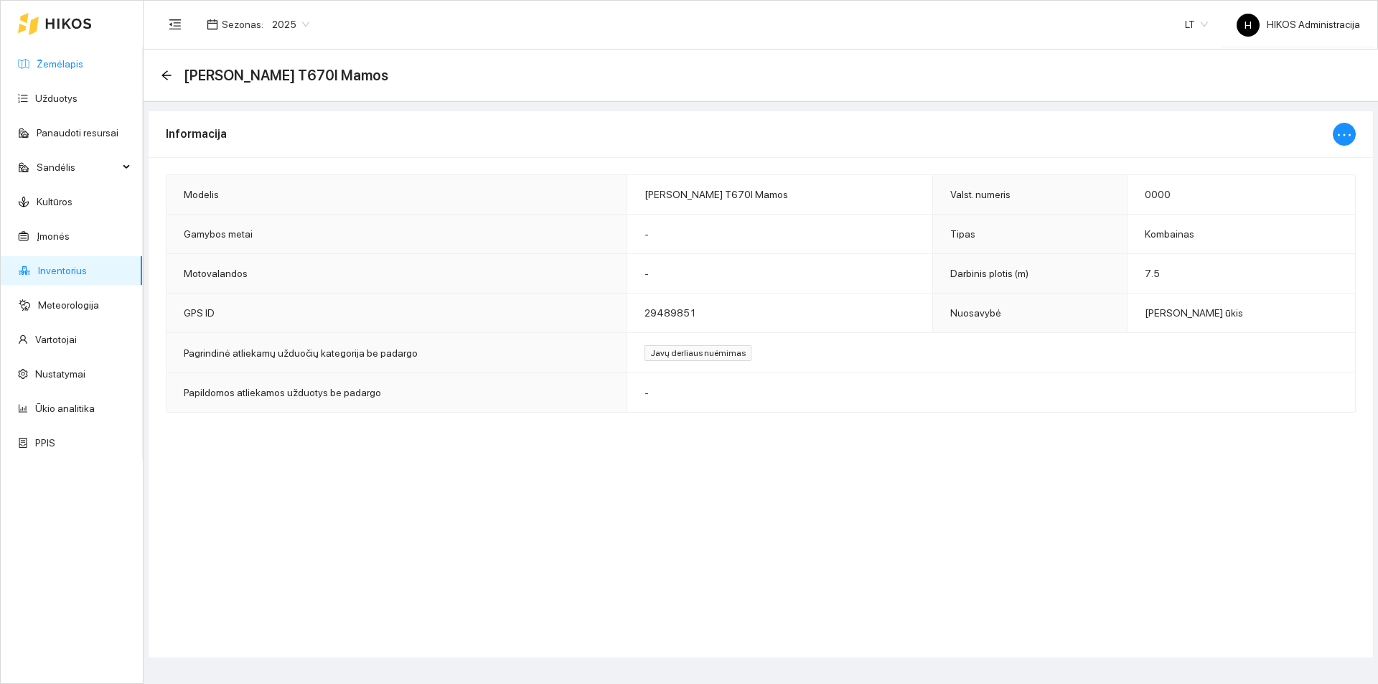
click at [72, 62] on link "Žemėlapis" at bounding box center [60, 63] width 47 height 11
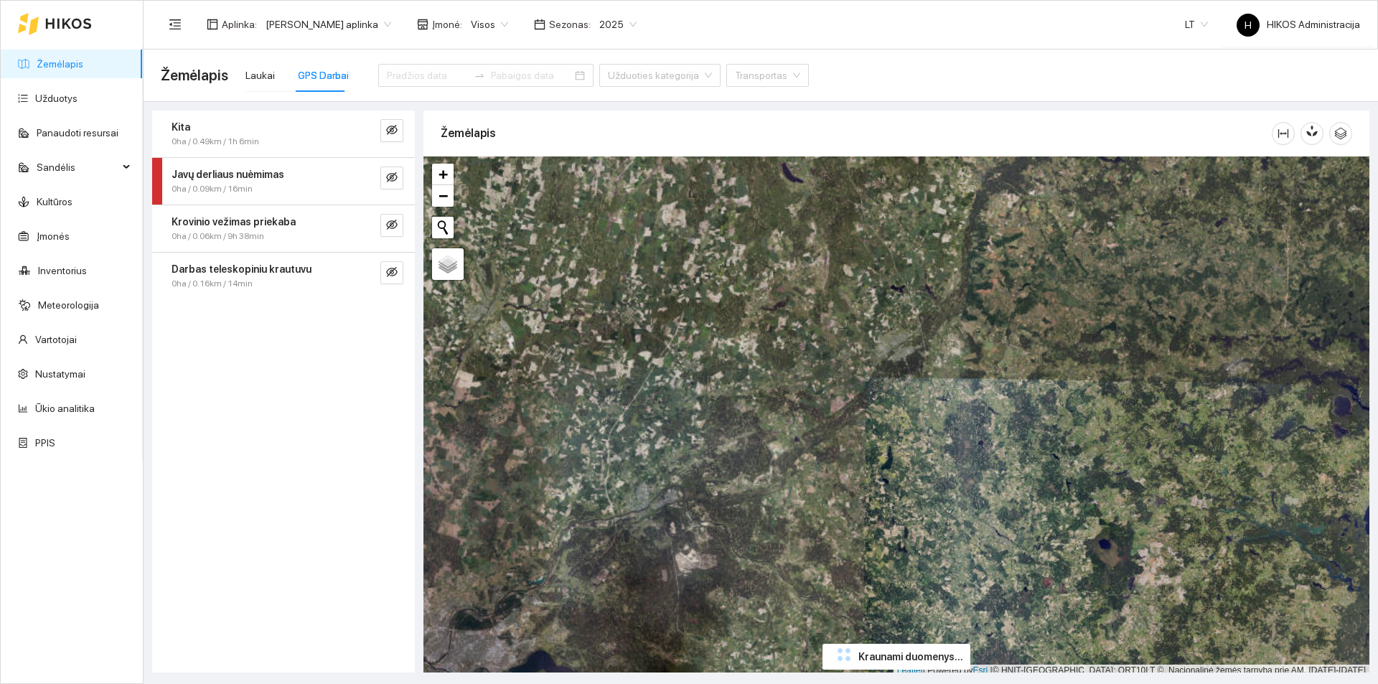
click at [368, 13] on div "Donato Klimkevičiaus aplinka" at bounding box center [328, 24] width 143 height 23
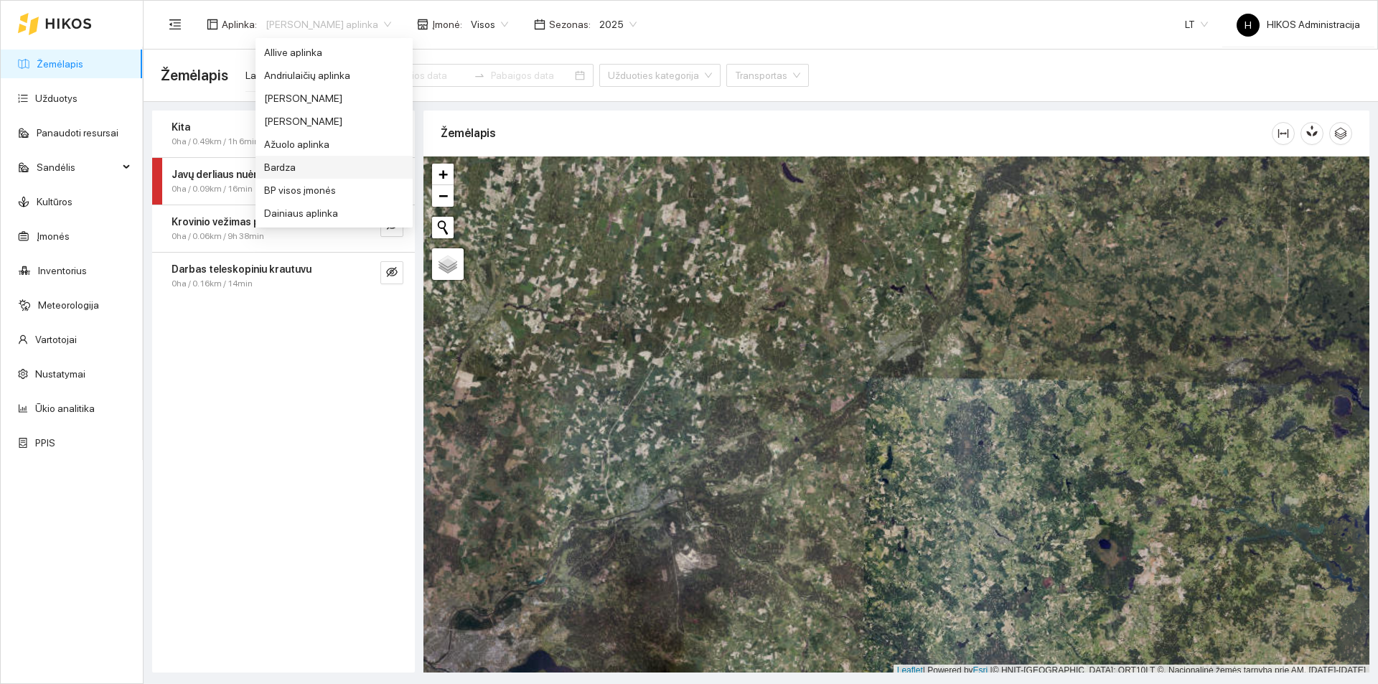
click at [206, 188] on span "0ha / 0.09km / 16min" at bounding box center [212, 189] width 81 height 14
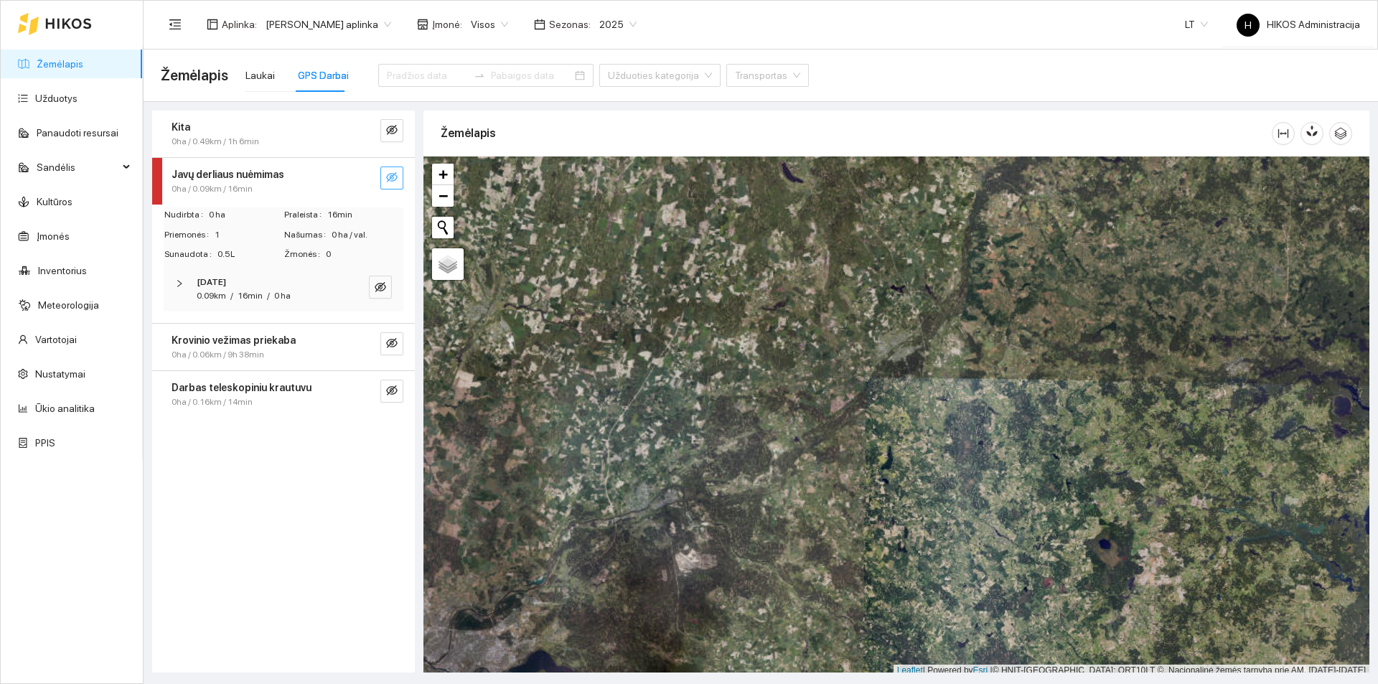
click at [387, 177] on icon "eye-invisible" at bounding box center [391, 177] width 11 height 10
click at [365, 176] on icon "search" at bounding box center [363, 177] width 11 height 11
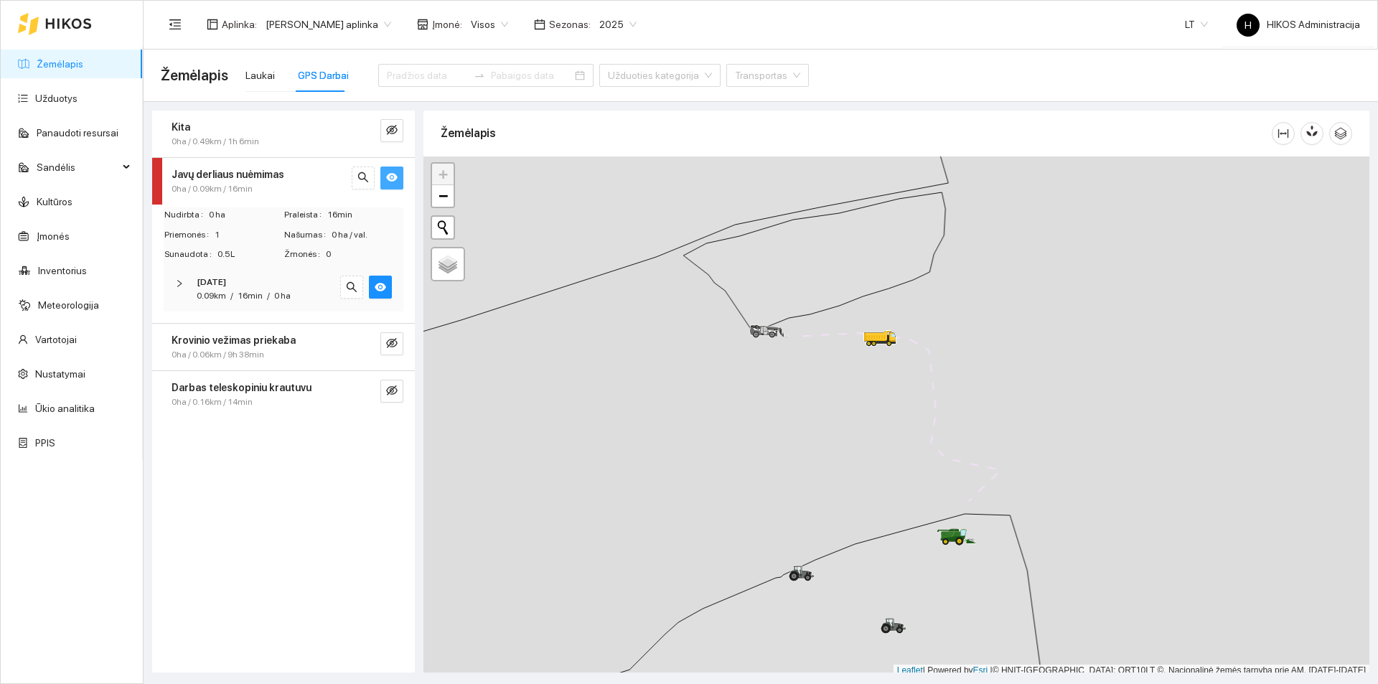
click at [397, 179] on icon "eye" at bounding box center [391, 177] width 11 height 11
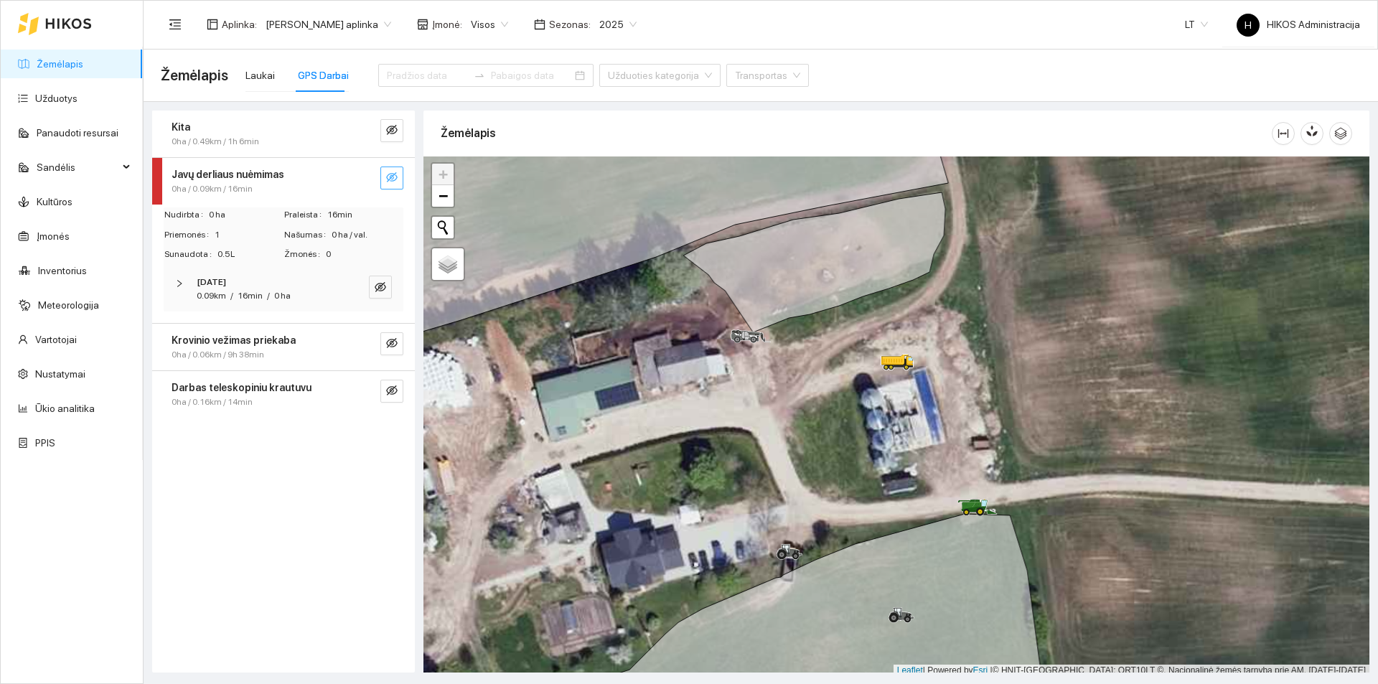
click at [397, 172] on icon "eye-invisible" at bounding box center [391, 177] width 11 height 11
click at [397, 172] on icon "eye" at bounding box center [391, 177] width 11 height 11
click at [342, 10] on div "Aplinka : Donato Klimkevičiaus aplinka Įmonė : Visos Sezonas : 2025" at bounding box center [403, 24] width 485 height 29
click at [341, 15] on span "Donato Klimkevičiaus aplinka" at bounding box center [329, 25] width 126 height 22
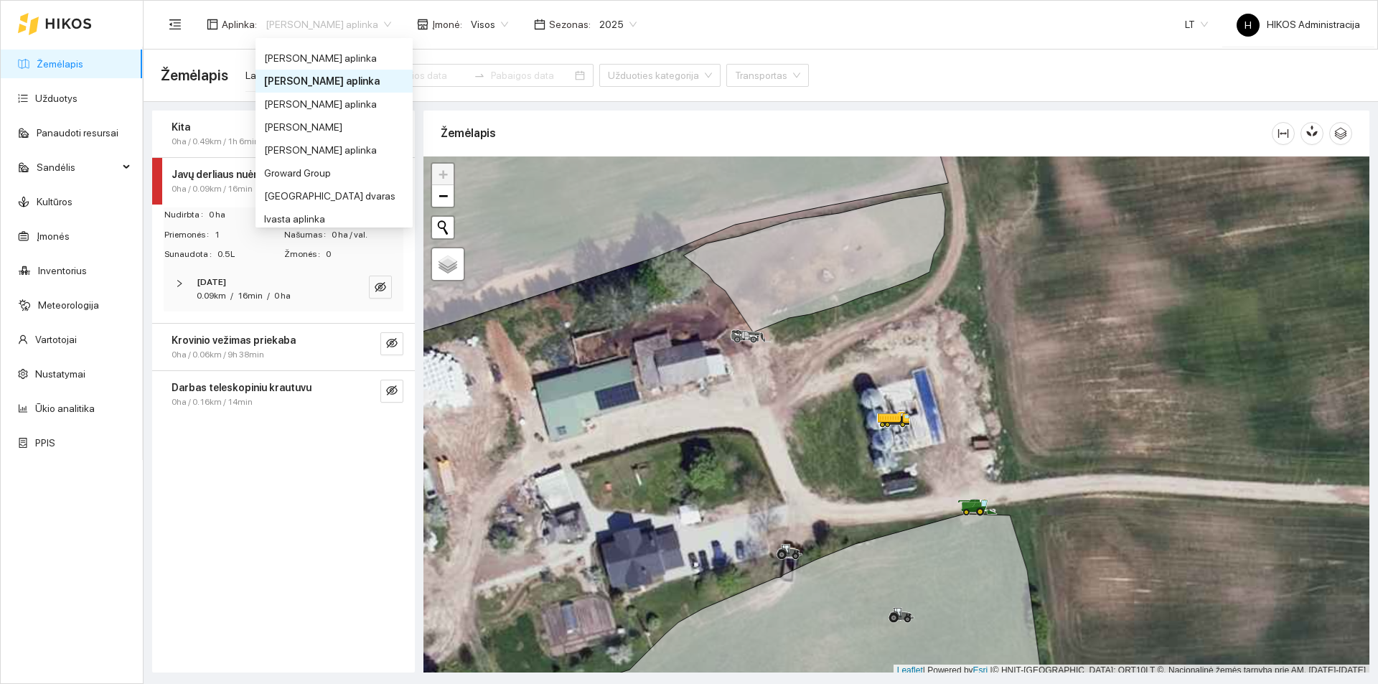
scroll to position [307, 0]
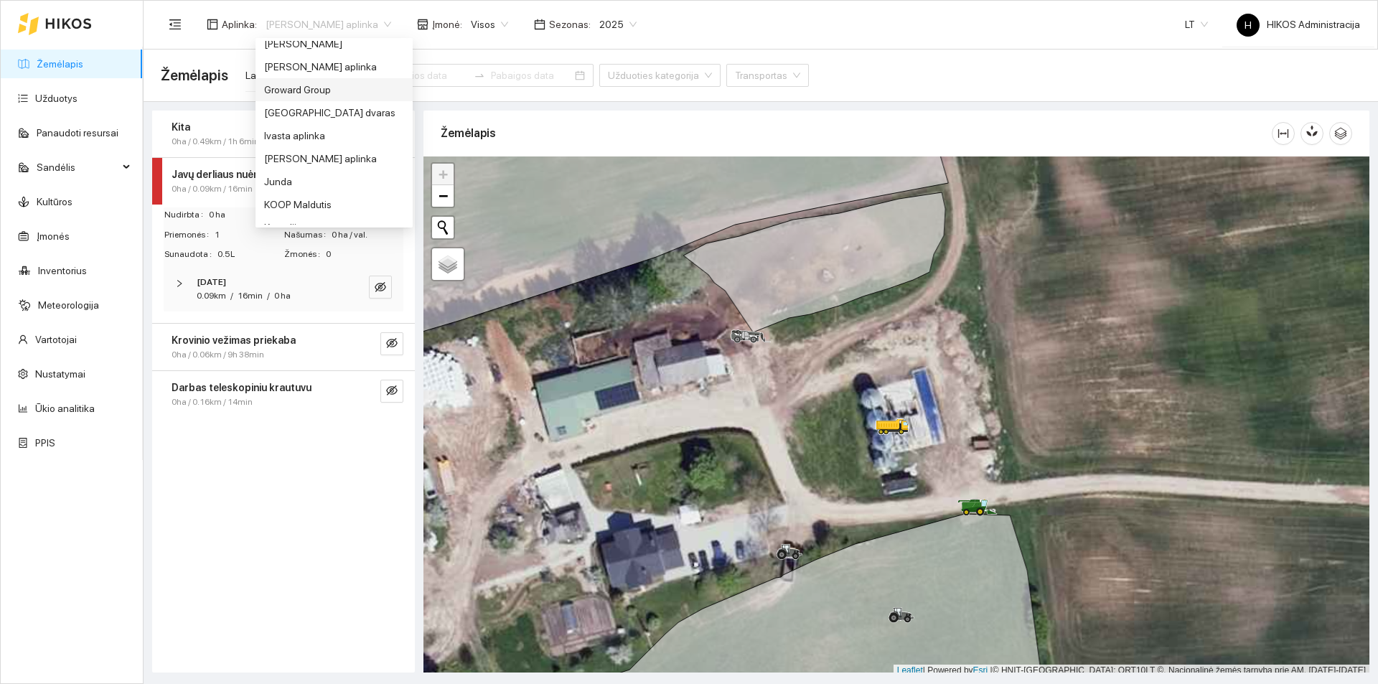
click at [329, 89] on div "Groward Group" at bounding box center [334, 90] width 140 height 16
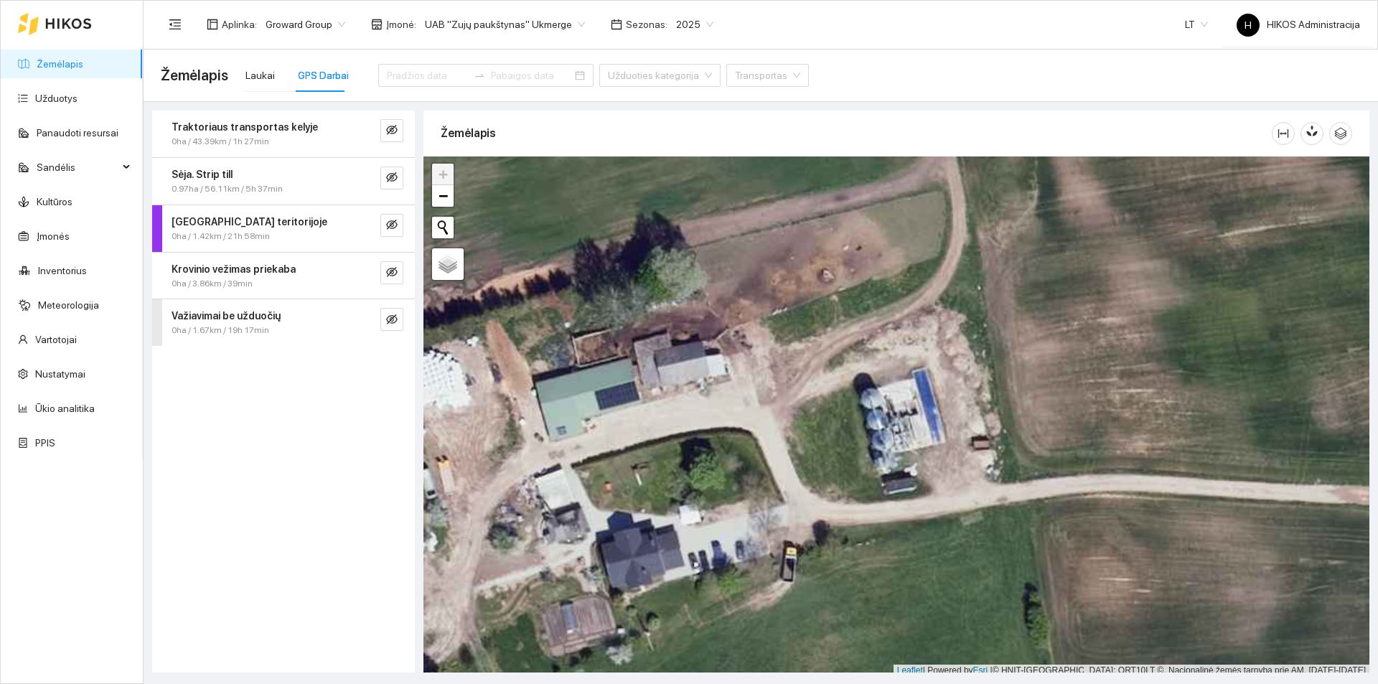
click at [525, 19] on span "UAB "Zujų paukštynas" Ukmerge" at bounding box center [505, 25] width 160 height 22
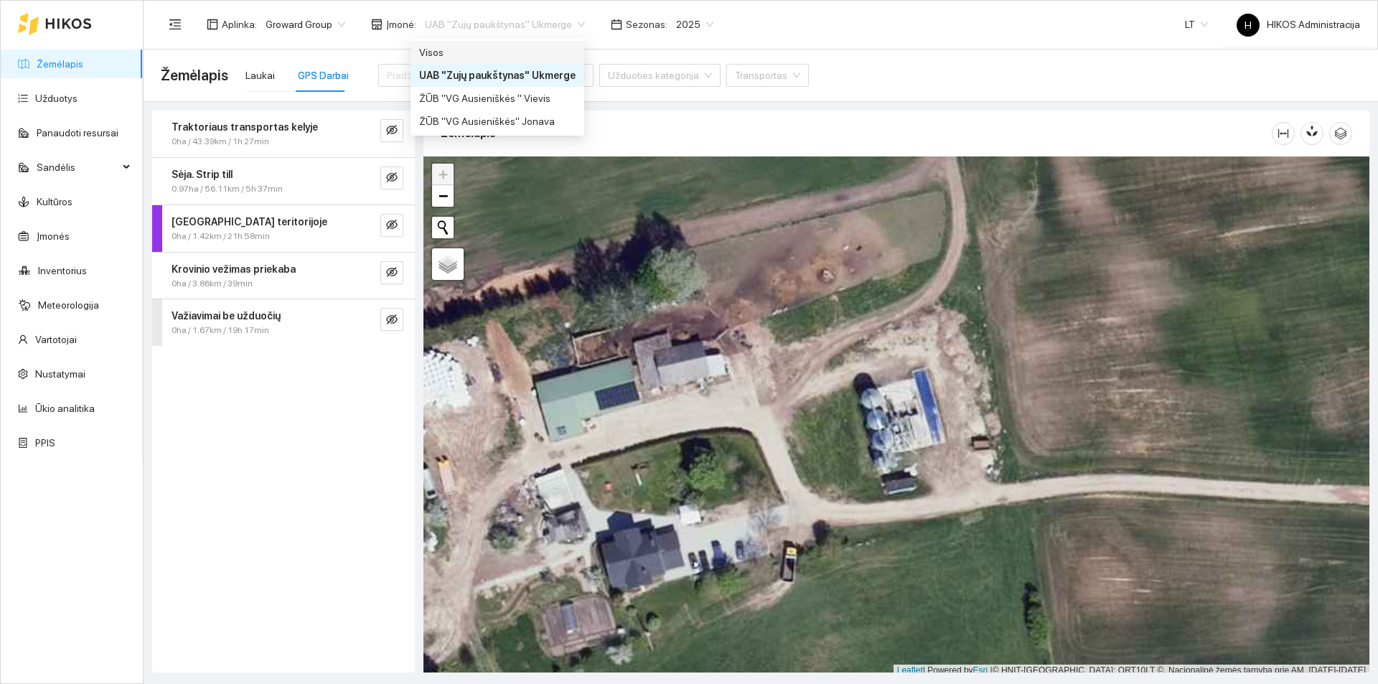
click at [484, 50] on div "Visos" at bounding box center [497, 53] width 157 height 16
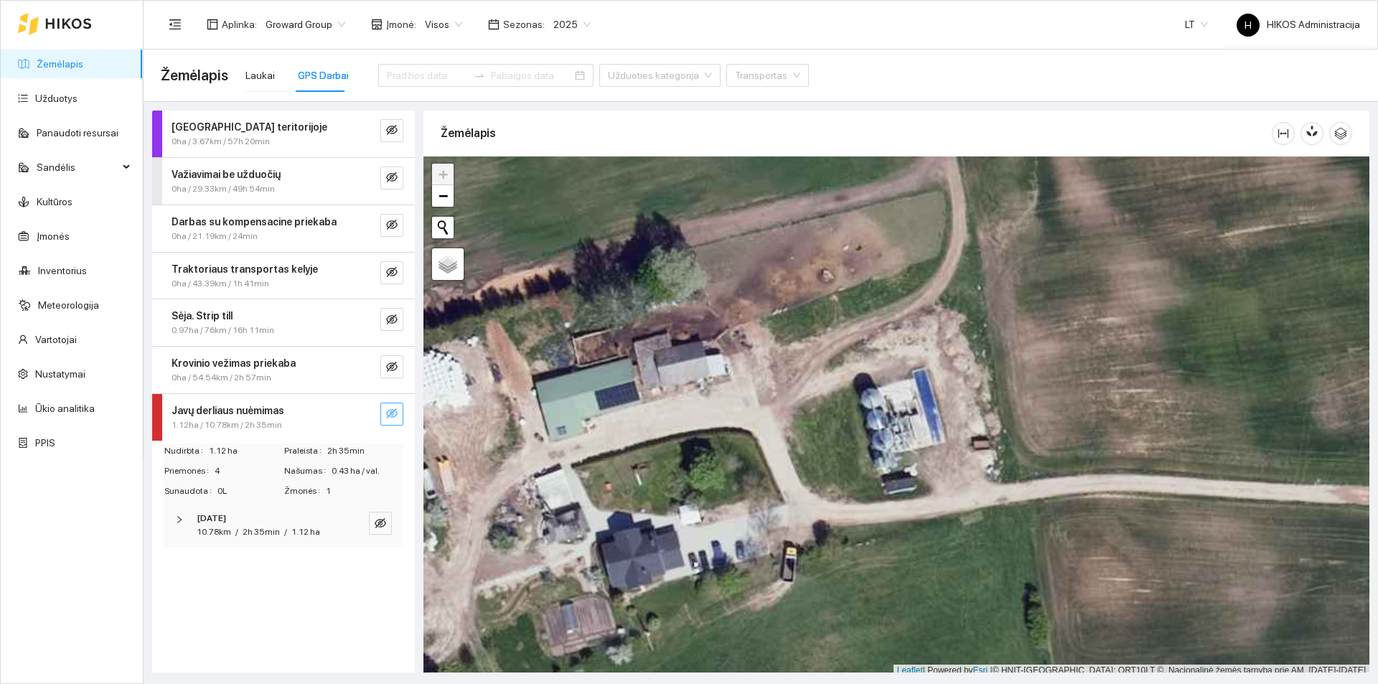
click at [391, 421] on span "eye-invisible" at bounding box center [391, 415] width 11 height 14
click at [368, 418] on icon "search" at bounding box center [363, 414] width 10 height 10
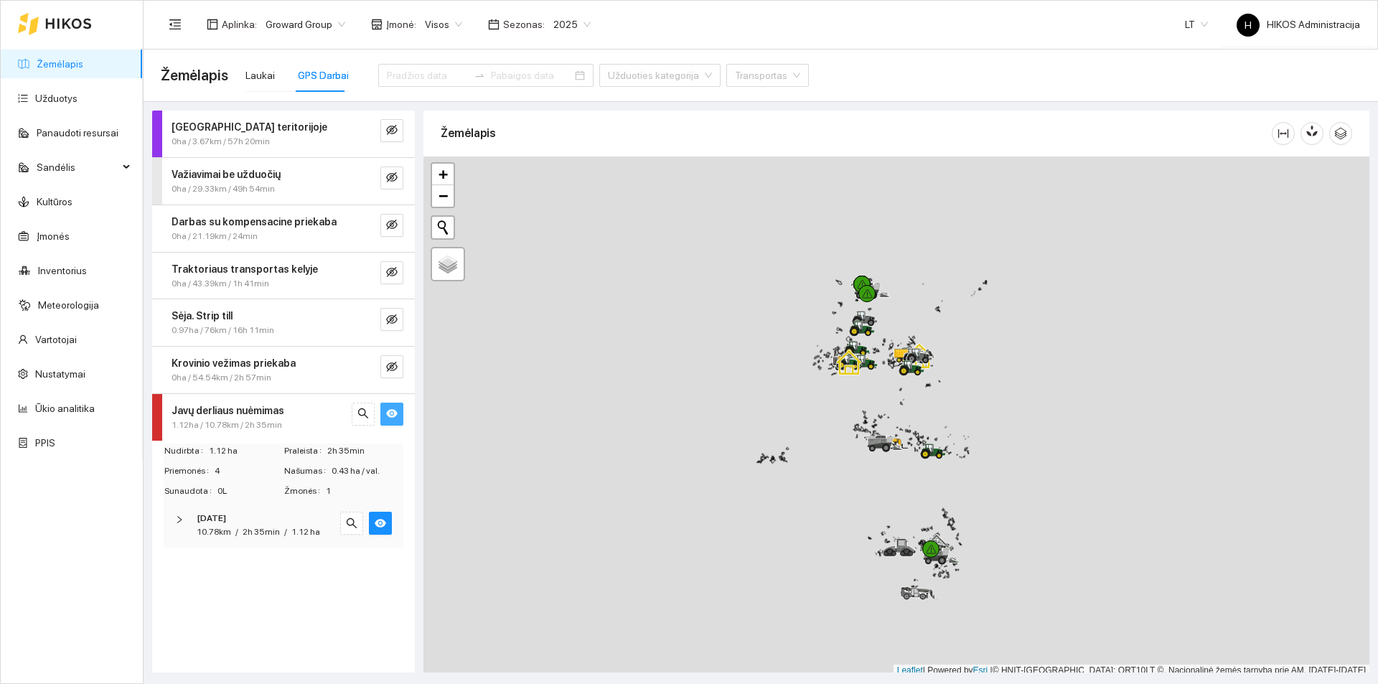
click at [387, 415] on icon "eye" at bounding box center [391, 414] width 11 height 9
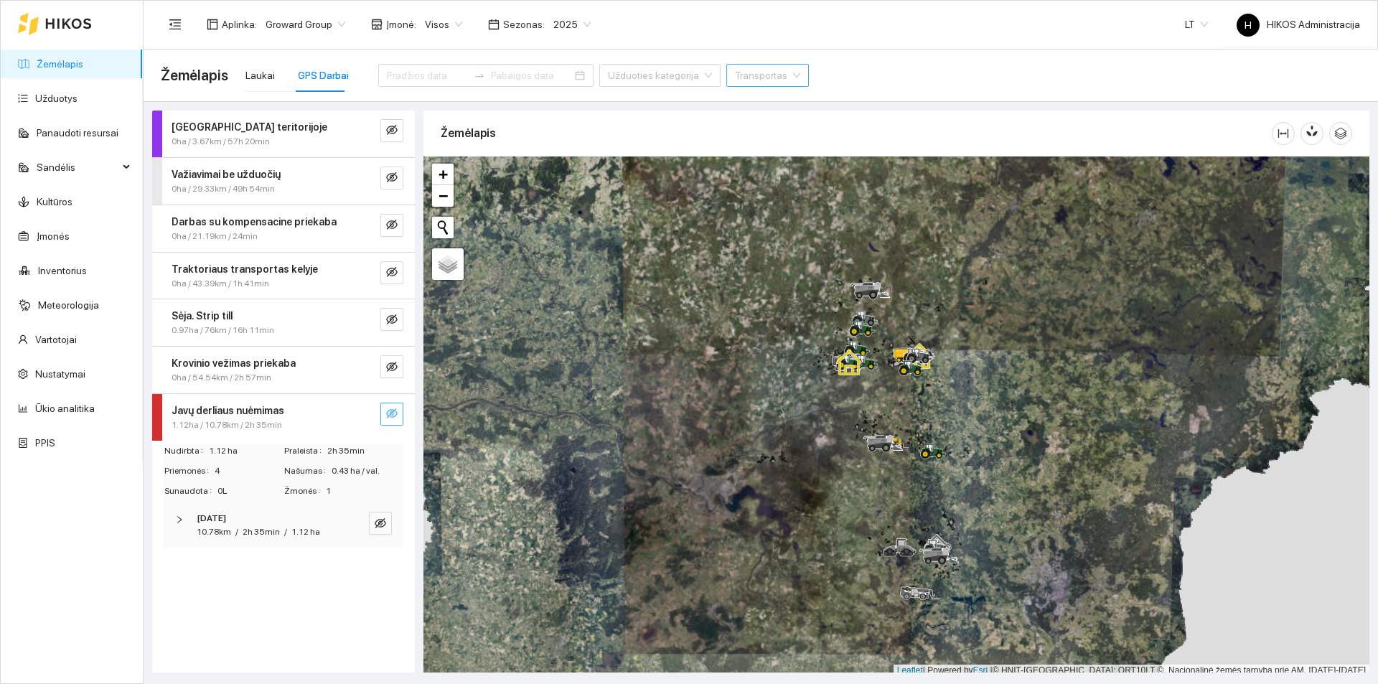
click at [735, 78] on input "search" at bounding box center [762, 76] width 55 height 22
type input "marty"
click at [729, 111] on div "Lexion 8700 Martynas" at bounding box center [752, 104] width 101 height 16
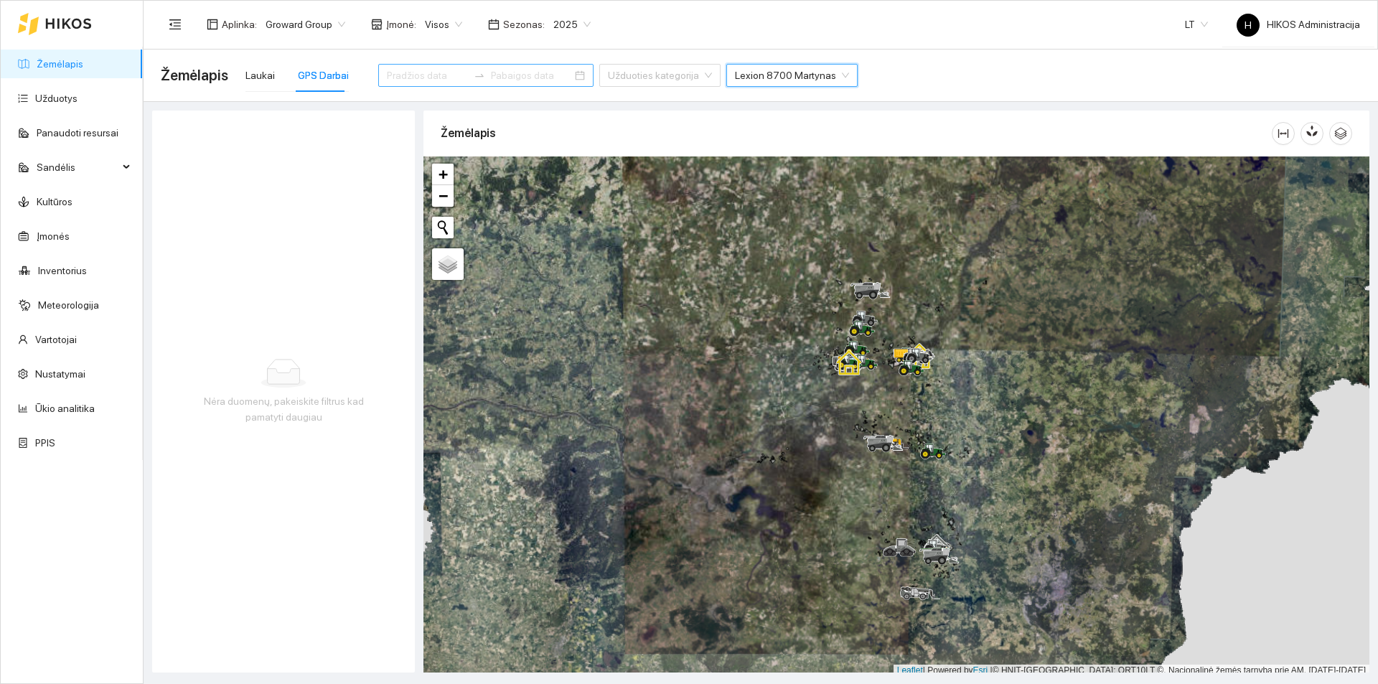
click at [413, 81] on input at bounding box center [427, 75] width 81 height 16
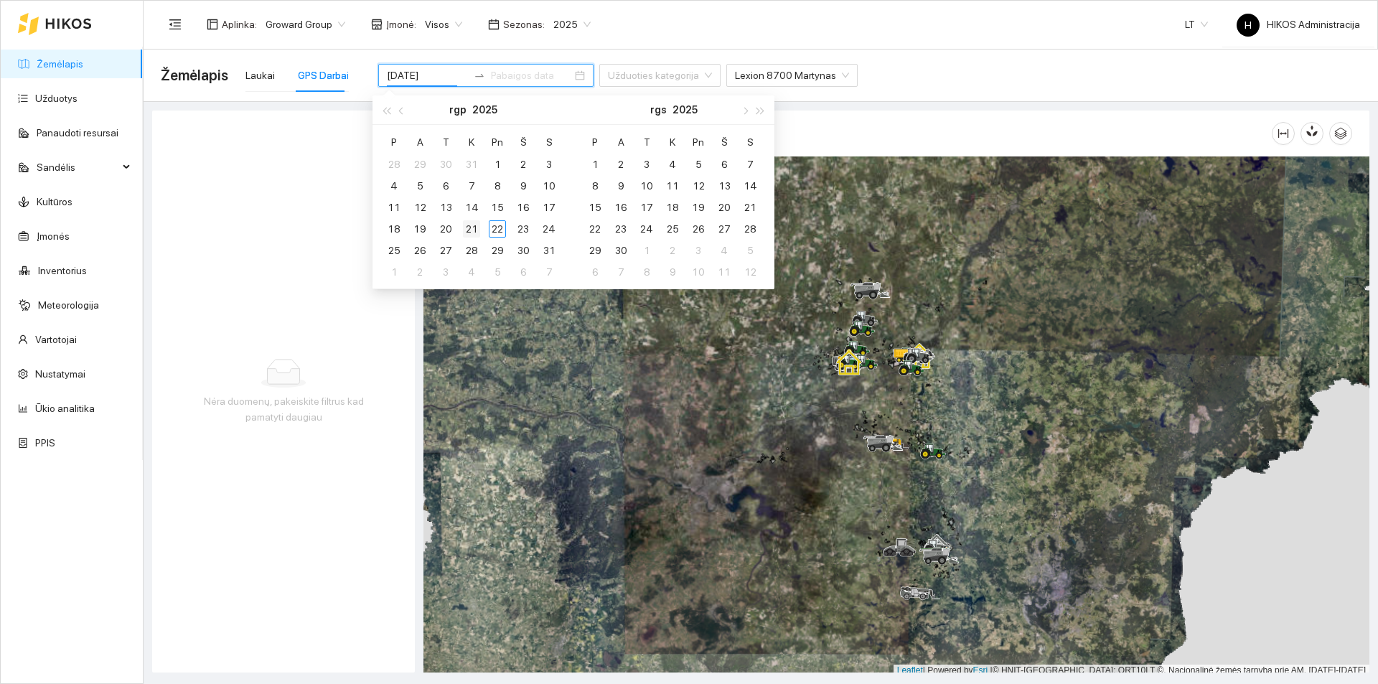
type input "[DATE]"
click at [477, 236] on div "21" at bounding box center [471, 228] width 17 height 17
type input "[DATE]"
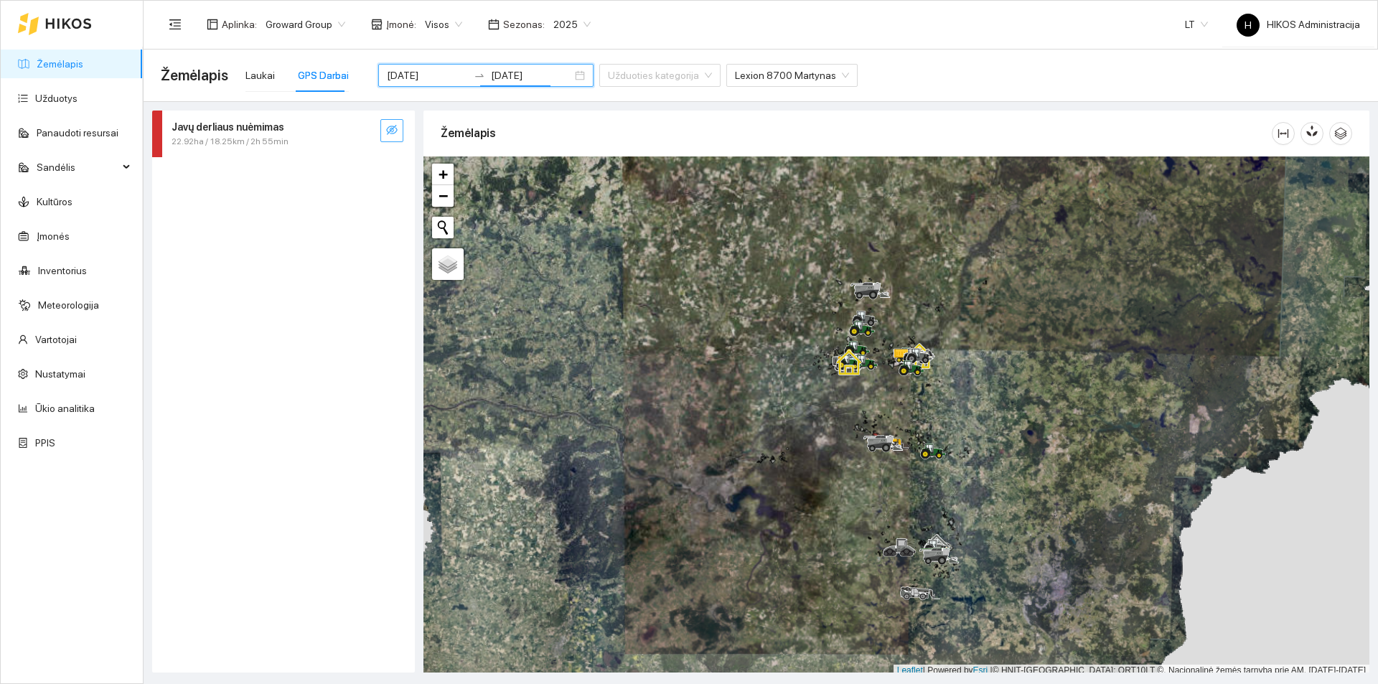
click at [383, 124] on button "button" at bounding box center [392, 130] width 23 height 23
click at [364, 131] on icon "search" at bounding box center [363, 129] width 11 height 11
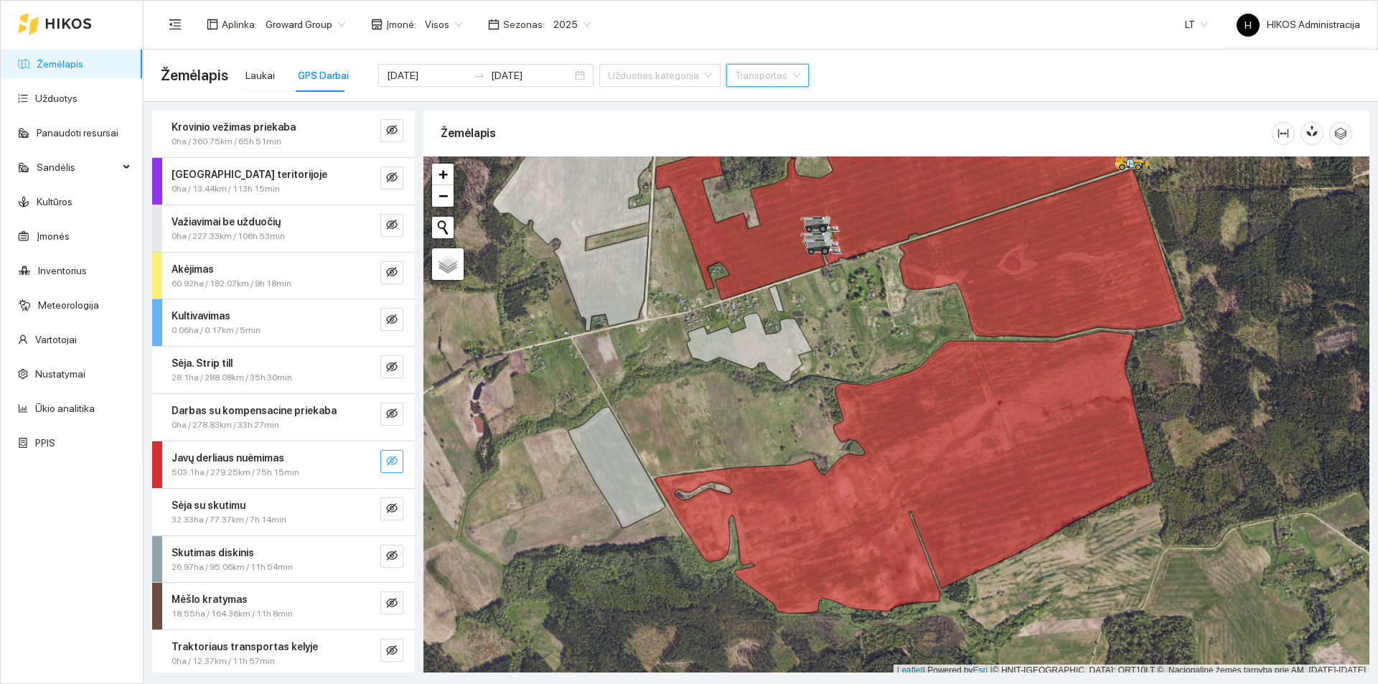
click at [386, 457] on icon "eye-invisible" at bounding box center [391, 461] width 11 height 10
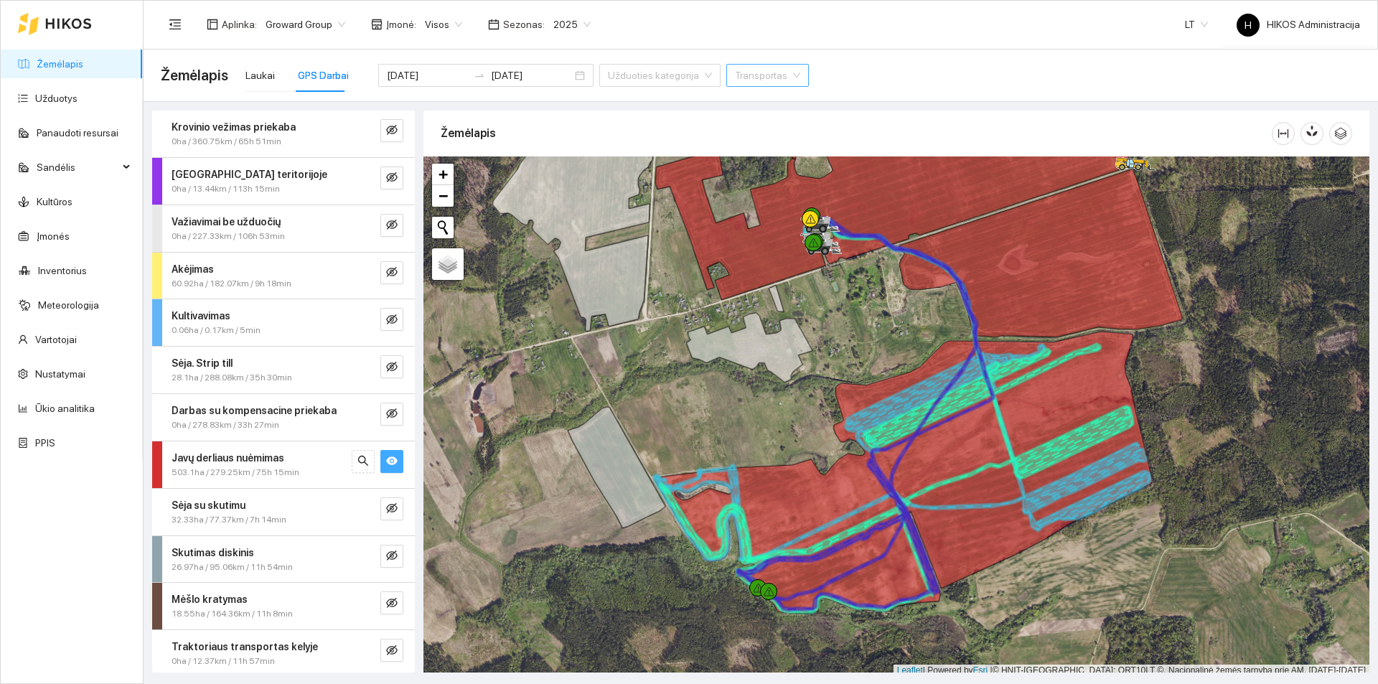
click at [735, 73] on input "search" at bounding box center [762, 76] width 55 height 22
type input "martyn"
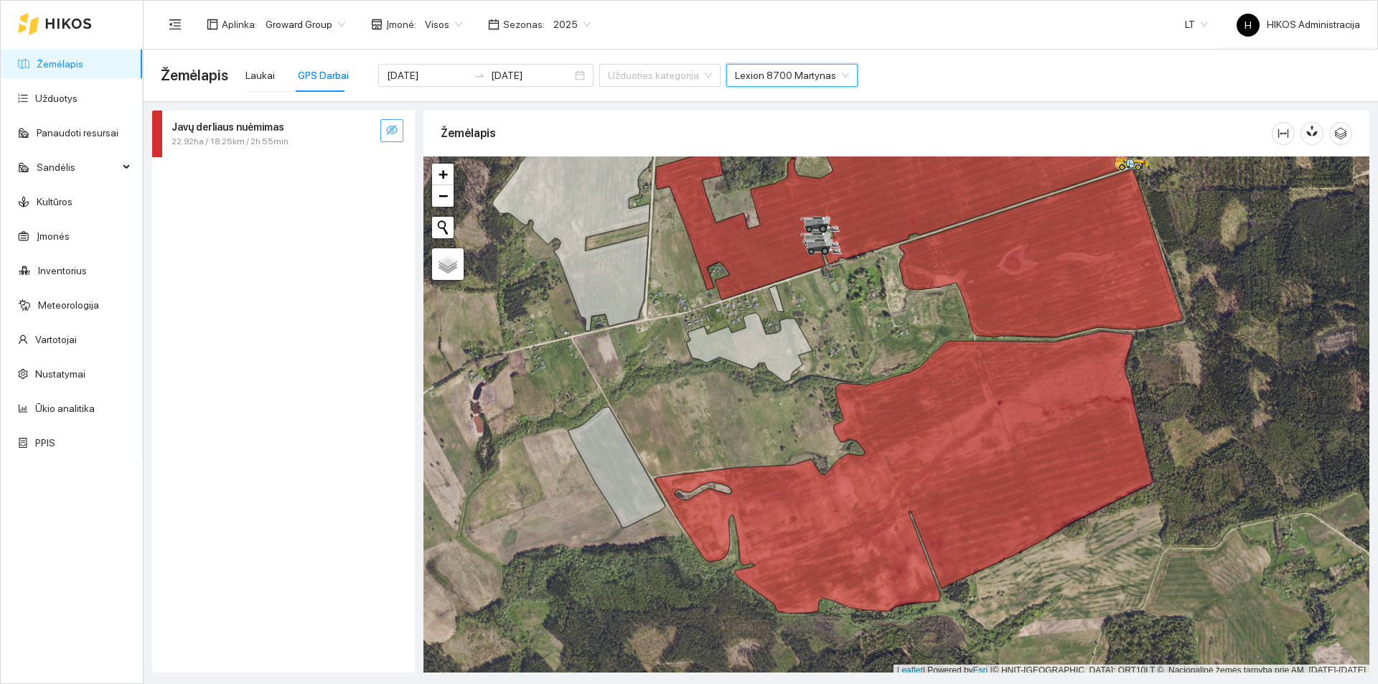
click at [308, 139] on div "22.92ha / 18.25km / 2h 55min" at bounding box center [260, 142] width 176 height 14
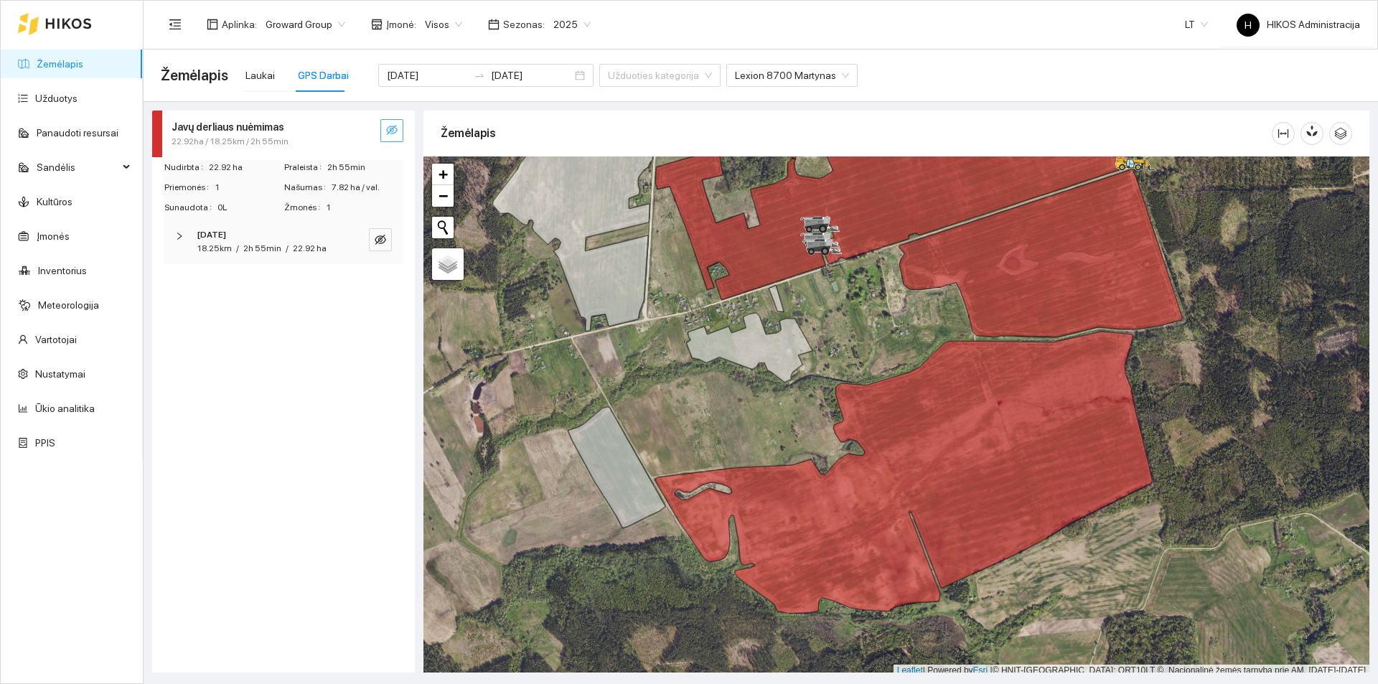
click at [308, 139] on div "22.92ha / 18.25km / 2h 55min" at bounding box center [260, 142] width 176 height 14
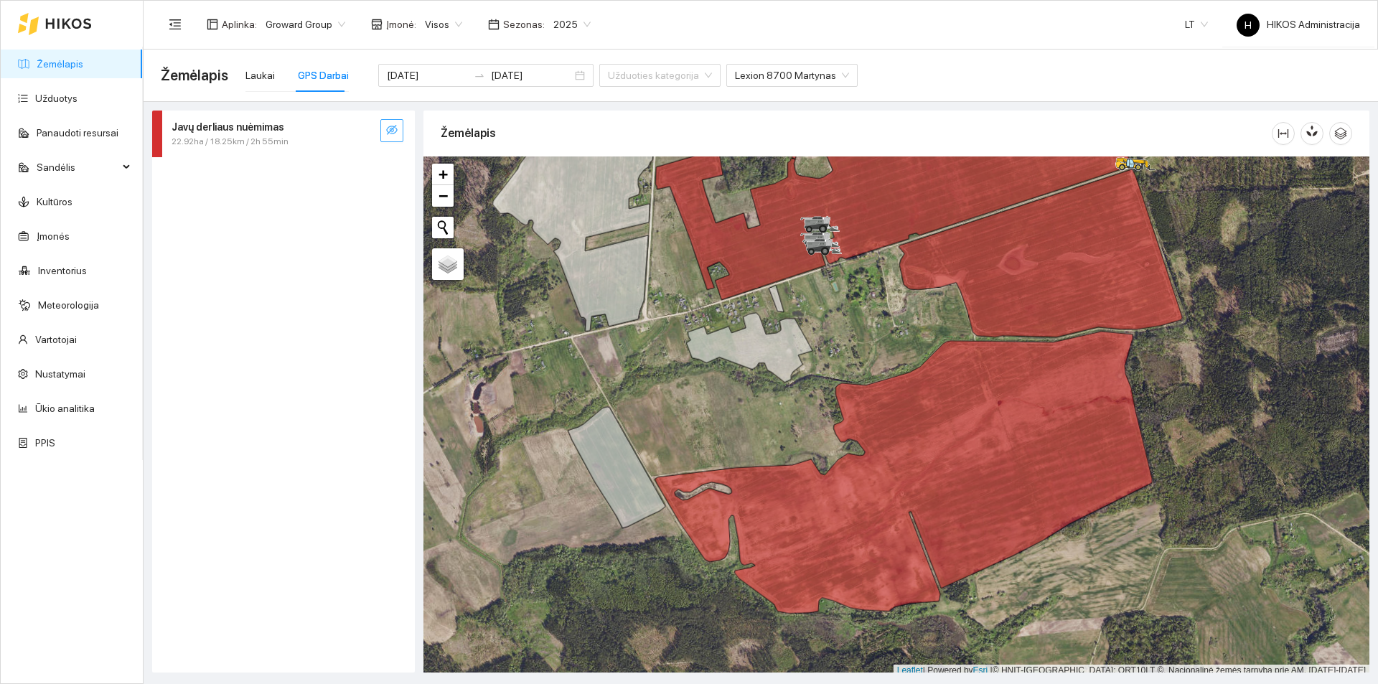
click at [327, 597] on div "Javų derliaus nuėmimas 22.92ha / 18.25km / 2h 55min Nudirbta 22.92 ha Praleista…" at bounding box center [283, 392] width 263 height 562
click at [747, 86] on div "Lexion 8700 Martynas" at bounding box center [792, 75] width 131 height 23
type input "linas"
click at [749, 98] on div "Lexion 8700 Linas" at bounding box center [756, 104] width 108 height 16
click at [388, 122] on button "button" at bounding box center [392, 130] width 23 height 23
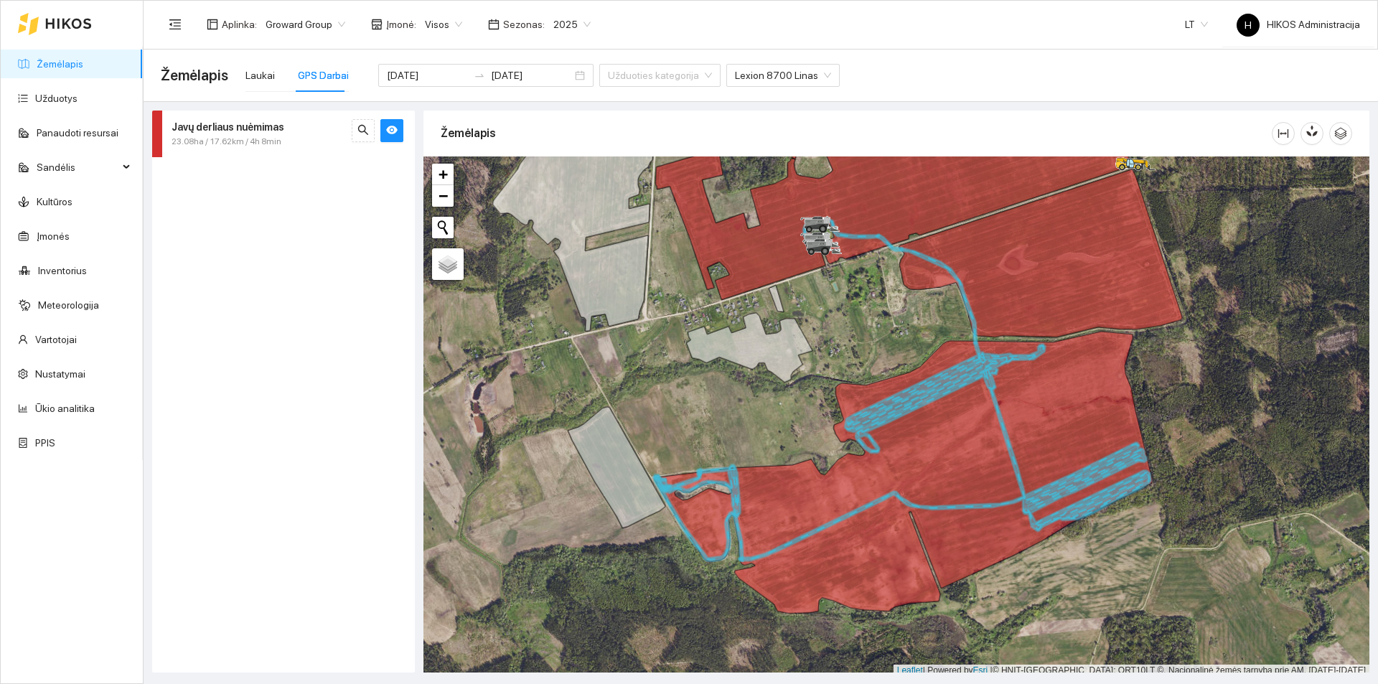
click at [188, 365] on div "Javų derliaus nuėmimas 23.08ha / 17.62km / 4h 8min Nudirbta 23.08 ha Praleista …" at bounding box center [283, 392] width 263 height 562
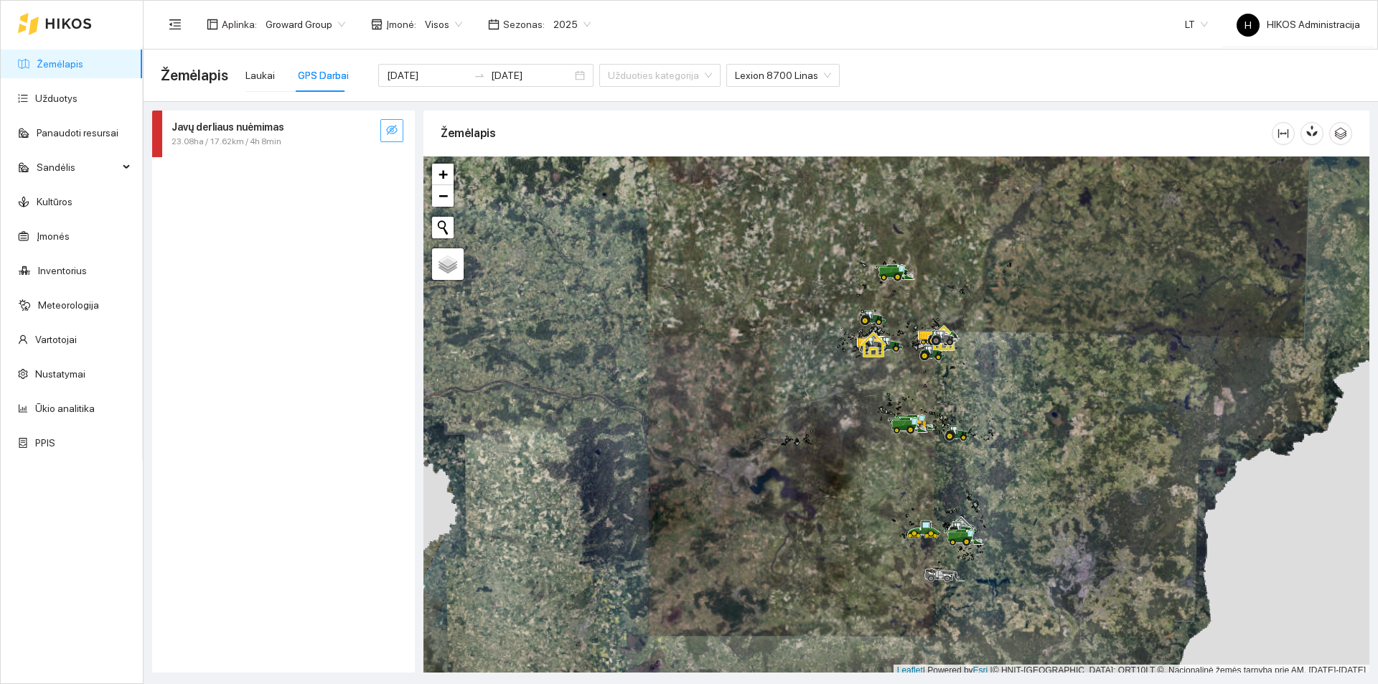
click at [389, 131] on icon "eye-invisible" at bounding box center [391, 129] width 11 height 11
click at [365, 131] on icon "search" at bounding box center [363, 130] width 10 height 10
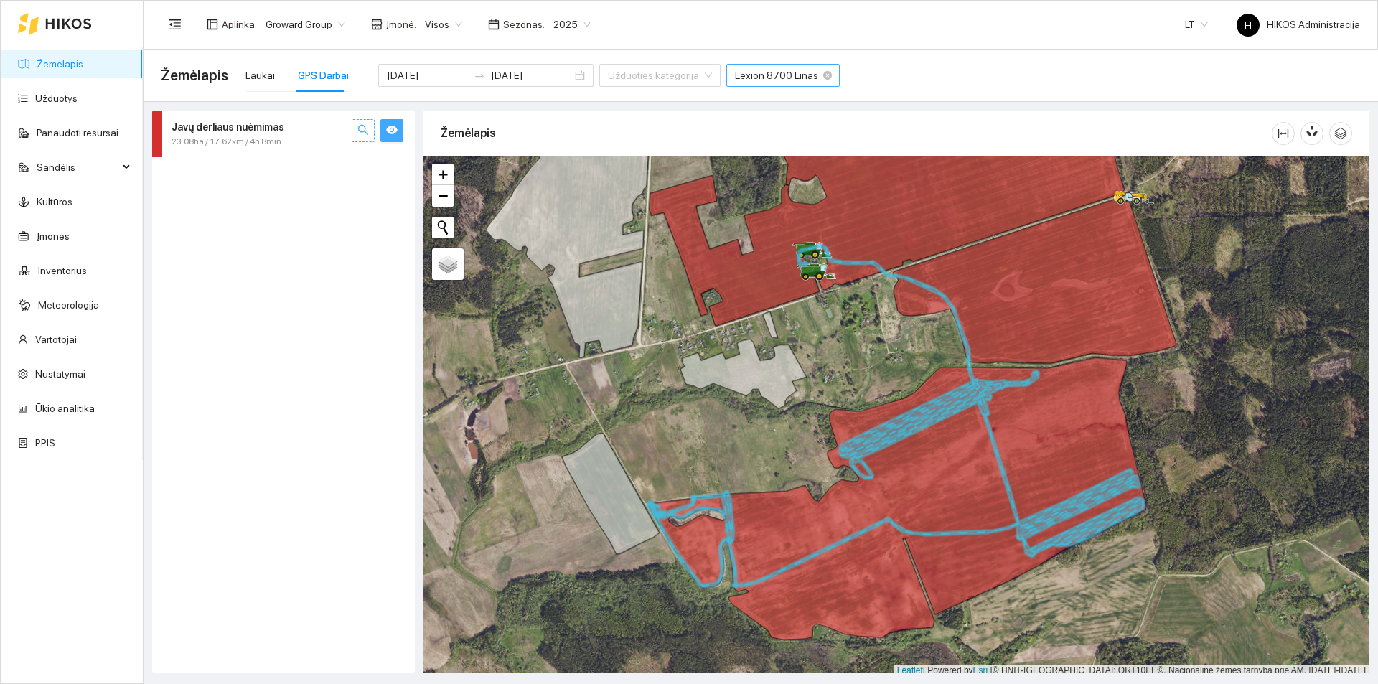
click at [735, 73] on span "Lexion 8700 Linas" at bounding box center [783, 76] width 96 height 22
type input "mart"
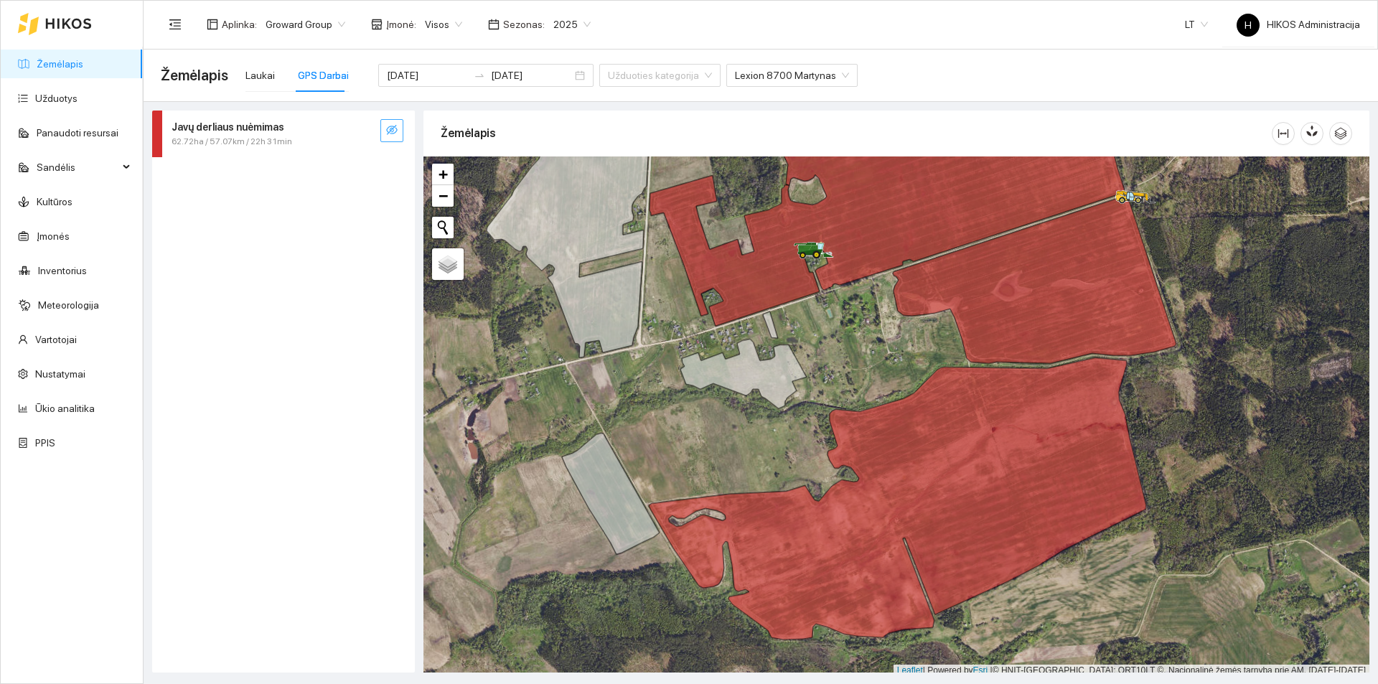
click at [391, 126] on icon "eye-invisible" at bounding box center [391, 129] width 11 height 11
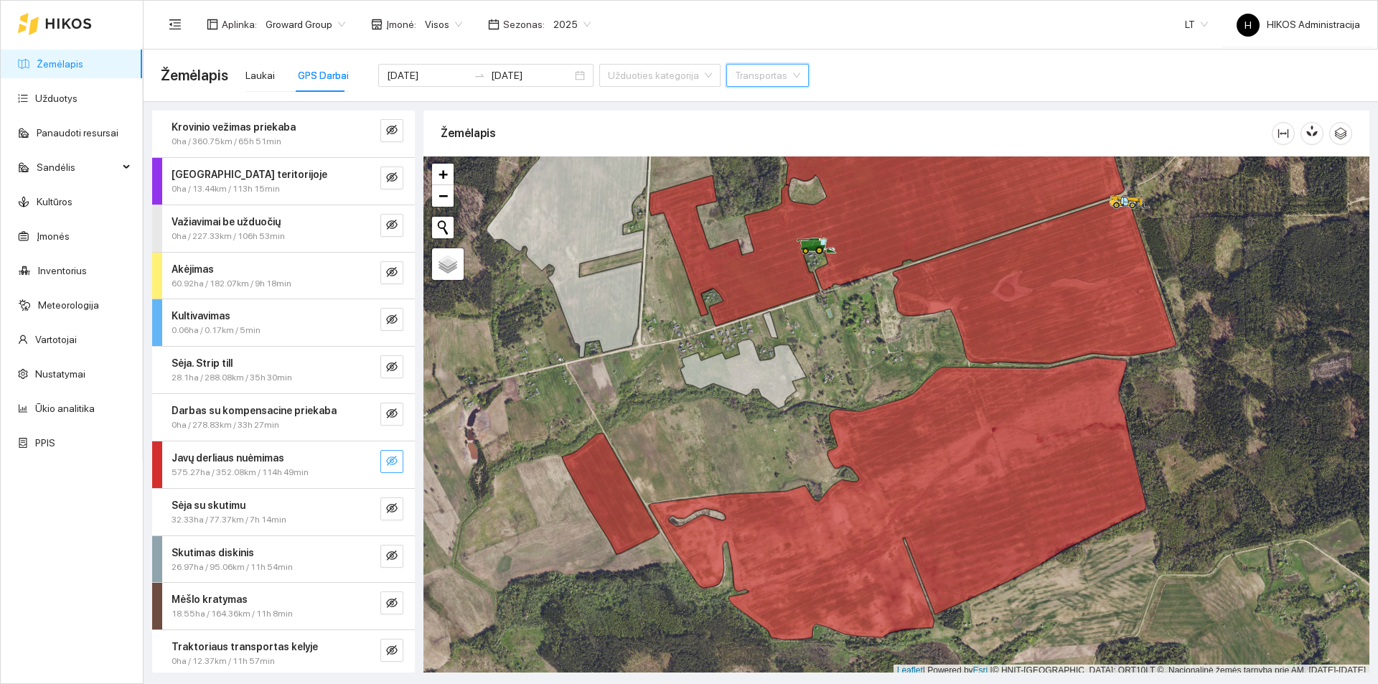
click at [386, 459] on icon "eye-invisible" at bounding box center [391, 461] width 11 height 10
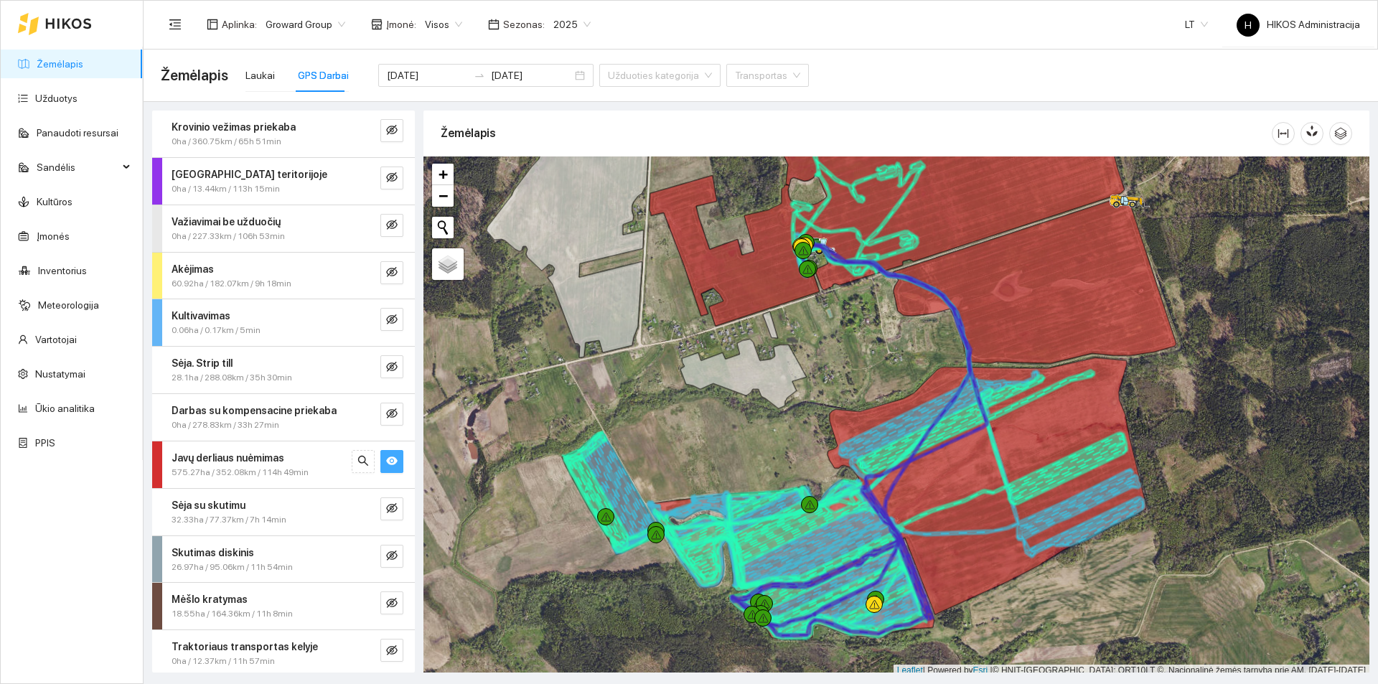
click at [386, 459] on icon "eye" at bounding box center [391, 460] width 11 height 11
